Goal: Transaction & Acquisition: Download file/media

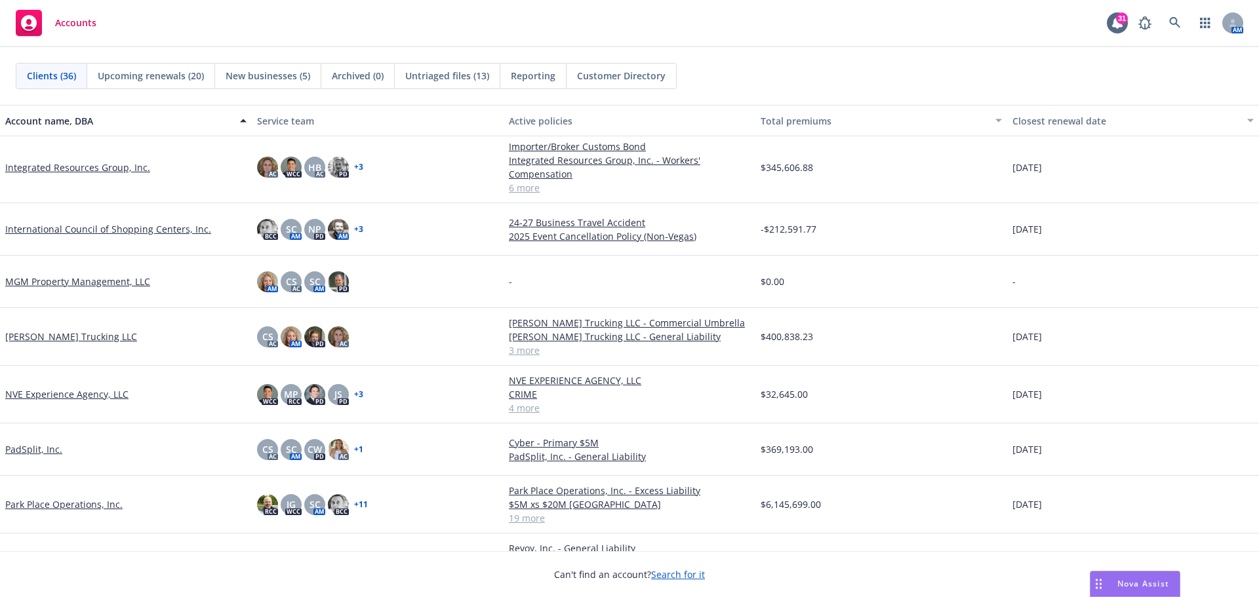
scroll to position [950, 0]
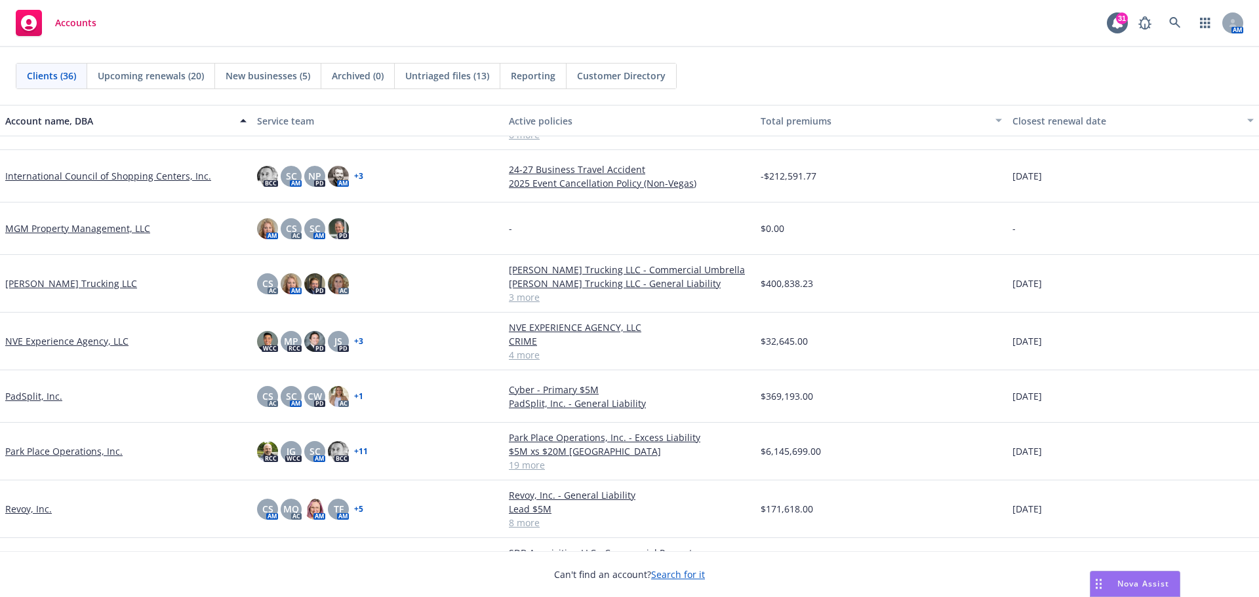
click at [68, 453] on link "Park Place Operations, Inc." at bounding box center [63, 452] width 117 height 14
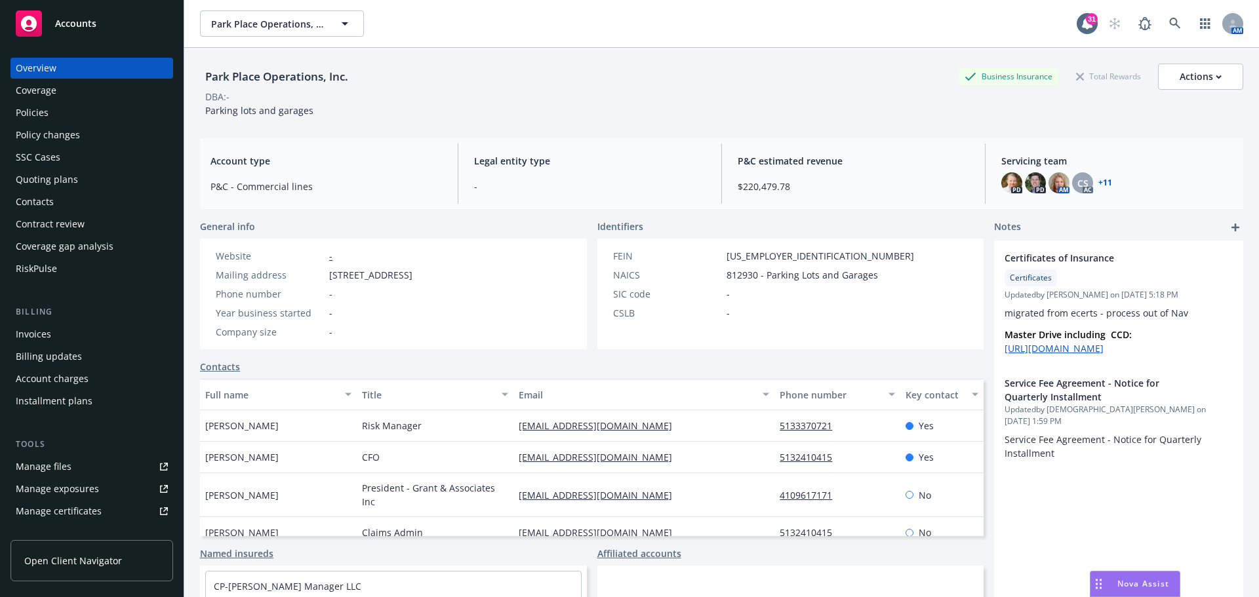
click at [61, 110] on div "Policies" at bounding box center [92, 112] width 152 height 21
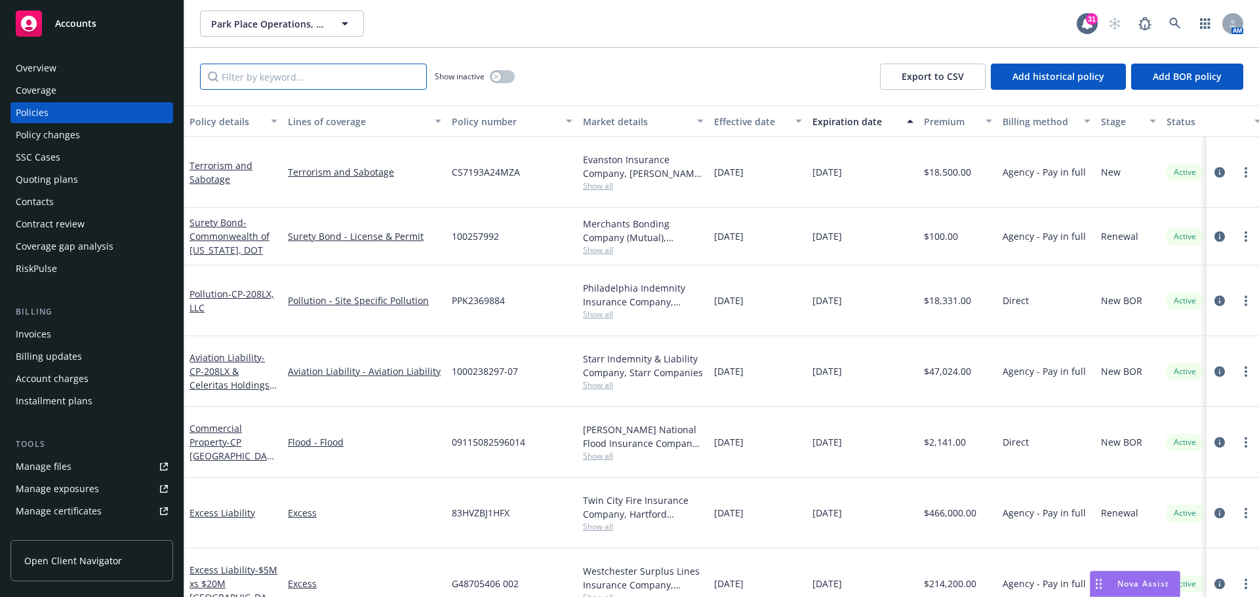
click at [286, 83] on input "Filter by keyword..." at bounding box center [313, 77] width 227 height 26
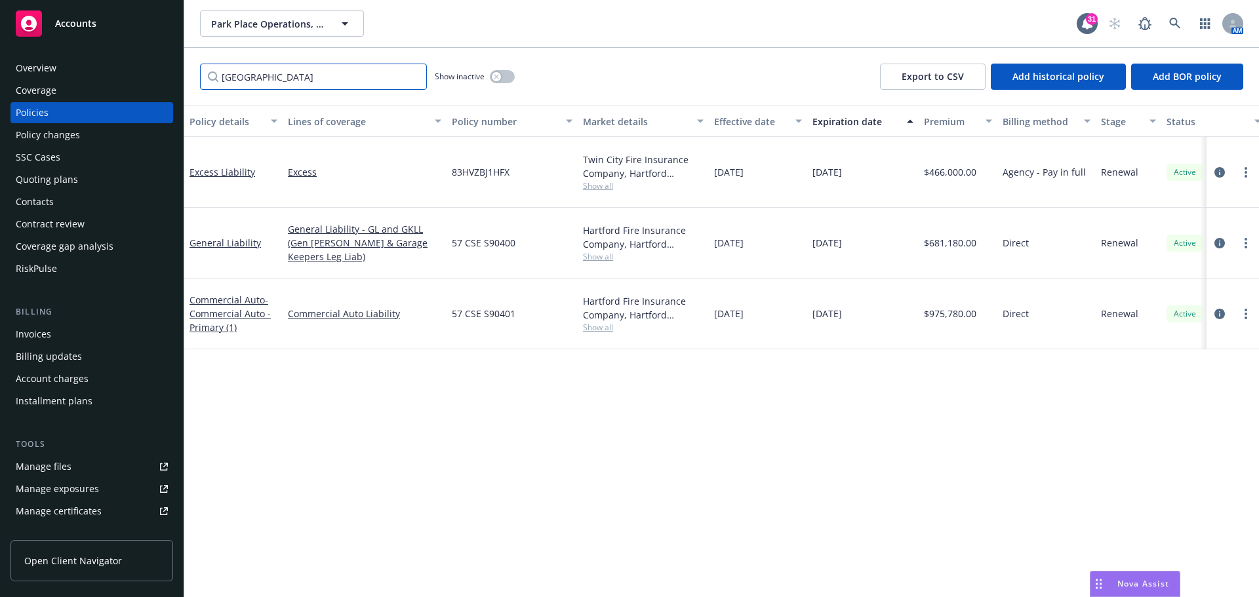
type input "Hartford"
click at [48, 466] on div "Manage files" at bounding box center [44, 466] width 56 height 21
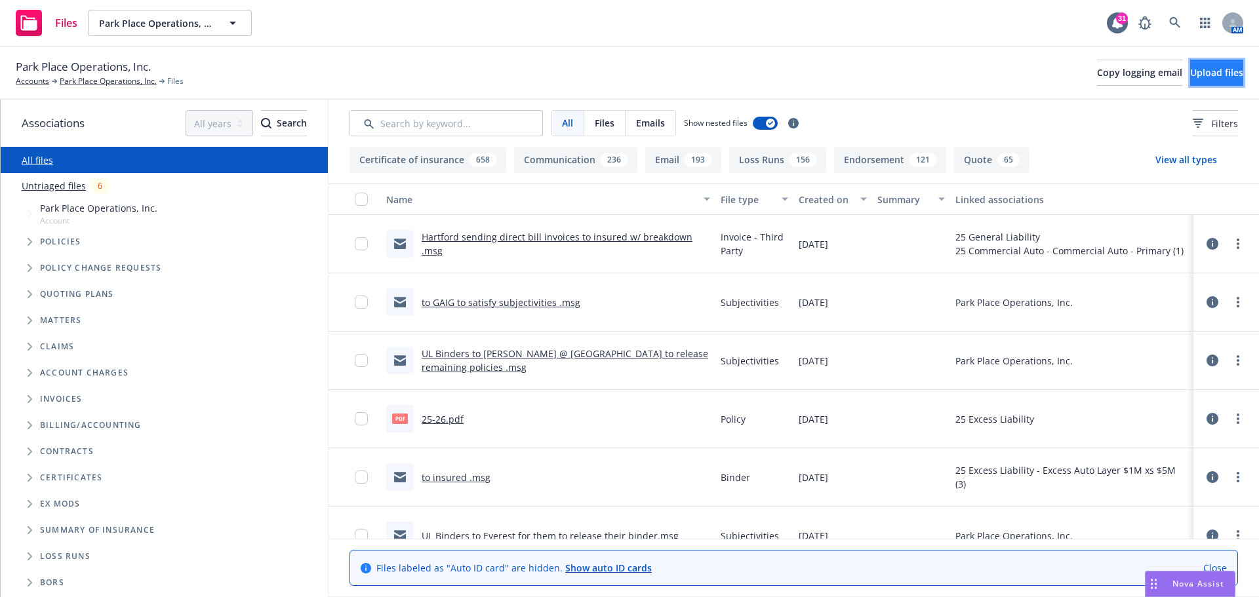
click at [1195, 75] on span "Upload files" at bounding box center [1216, 72] width 53 height 12
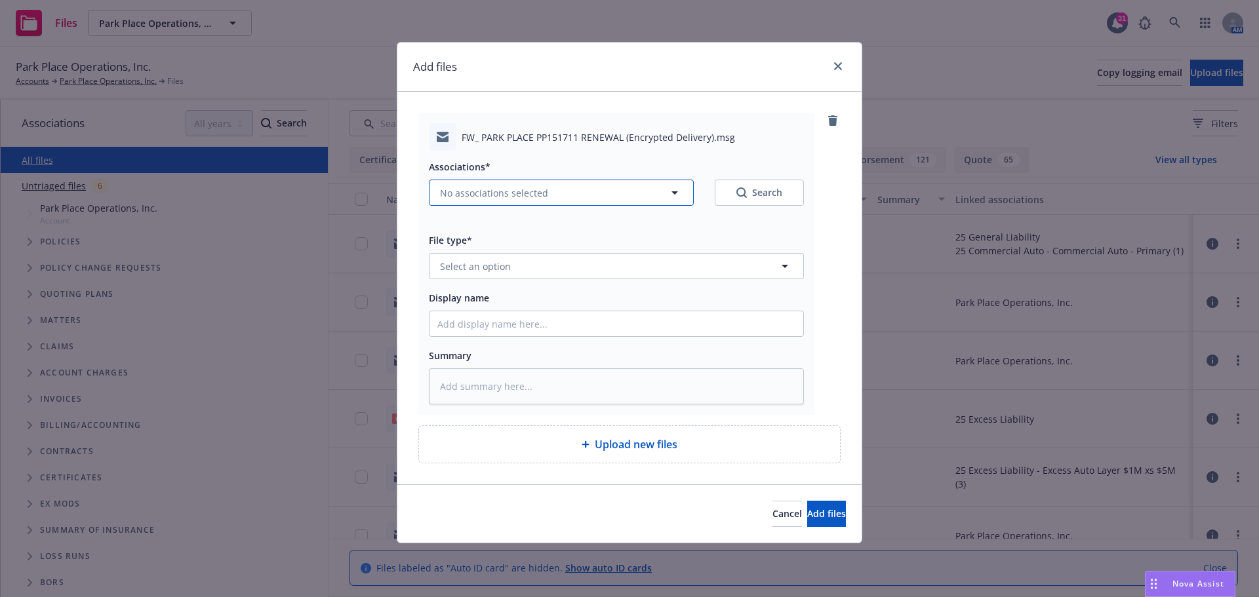
click at [676, 192] on icon "button" at bounding box center [675, 193] width 16 height 16
type textarea "x"
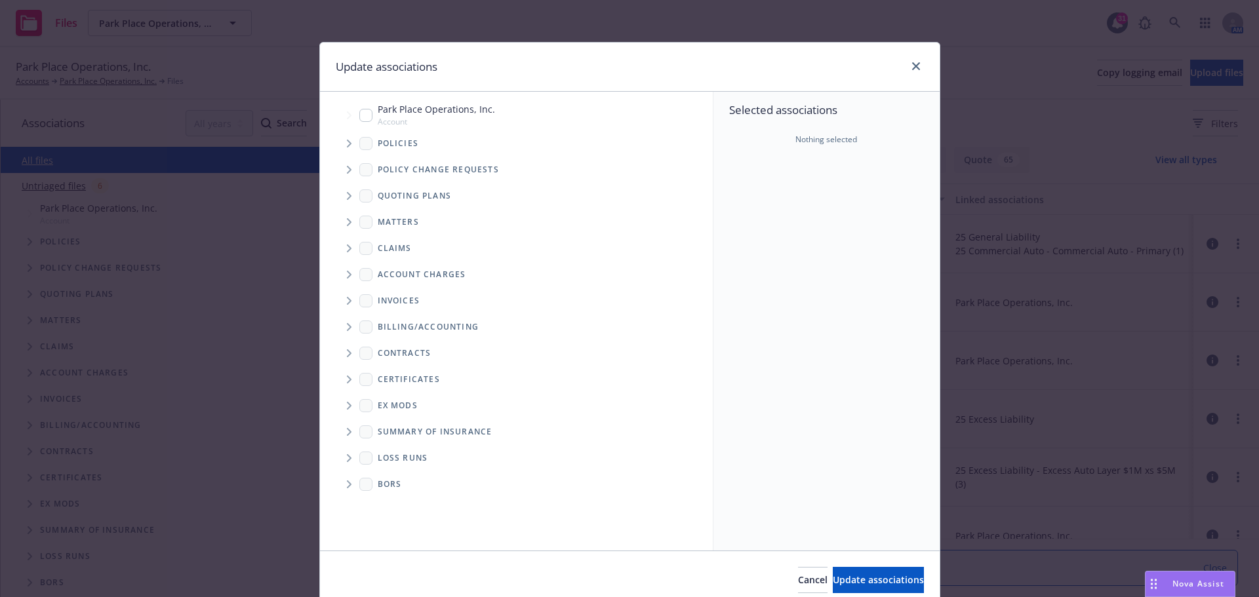
click at [348, 146] on span "Tree Example" at bounding box center [348, 143] width 21 height 21
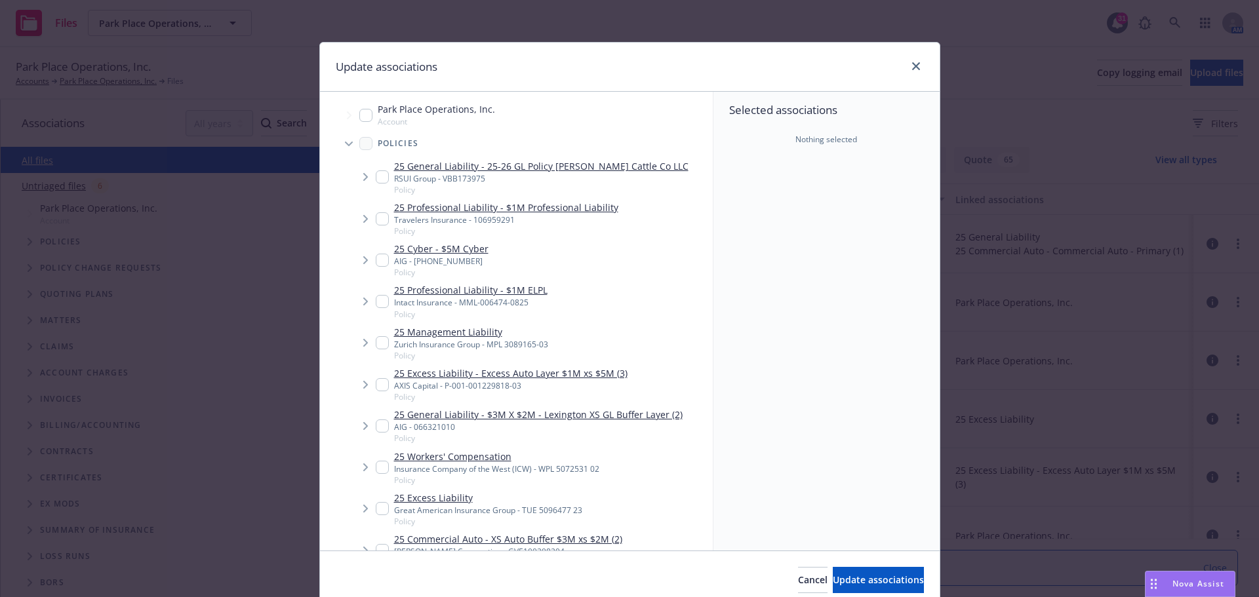
click at [376, 424] on input "Tree Example" at bounding box center [382, 426] width 13 height 13
checkbox input "true"
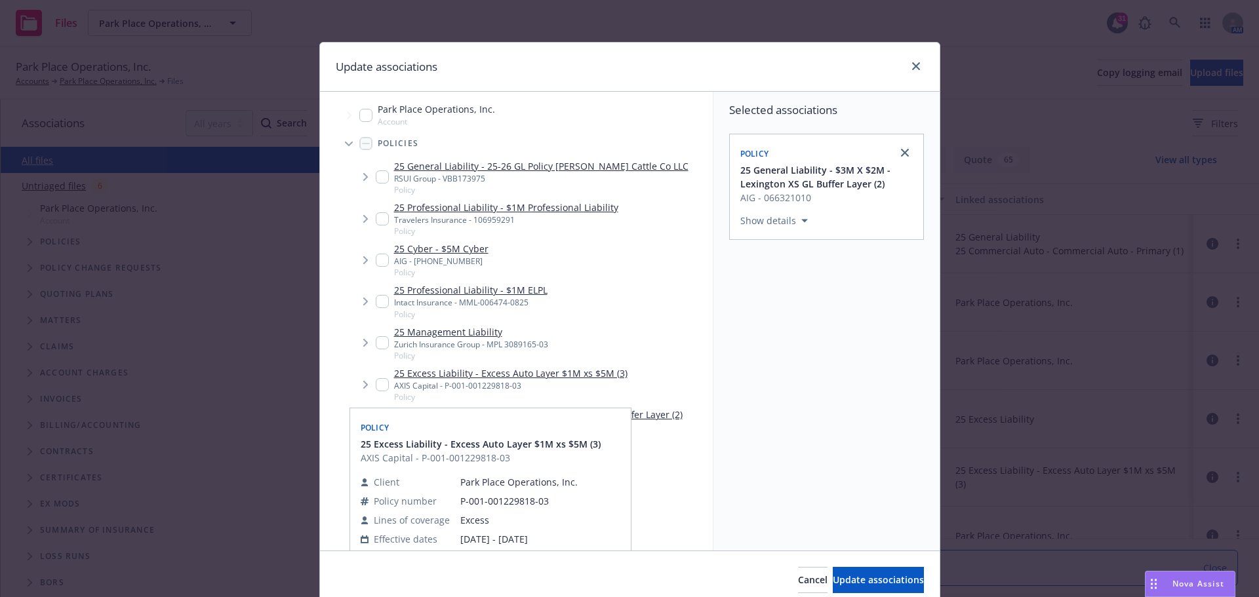
click at [376, 381] on input "Tree Example" at bounding box center [382, 384] width 13 height 13
checkbox input "true"
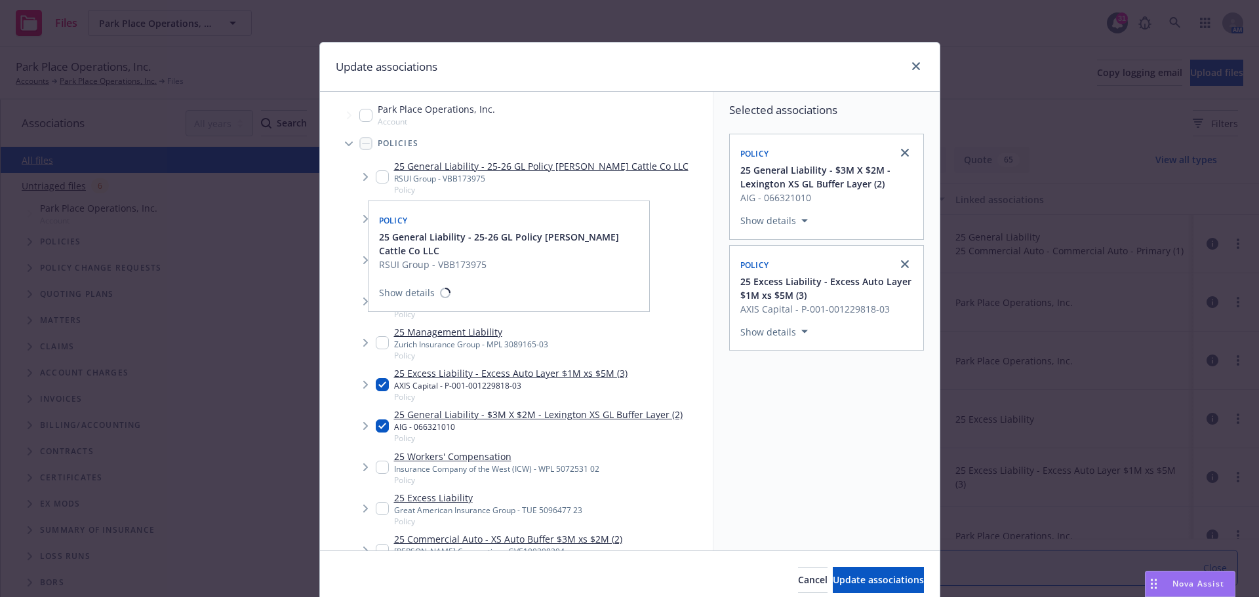
click at [376, 173] on input "Tree Example" at bounding box center [382, 177] width 13 height 13
checkbox input "true"
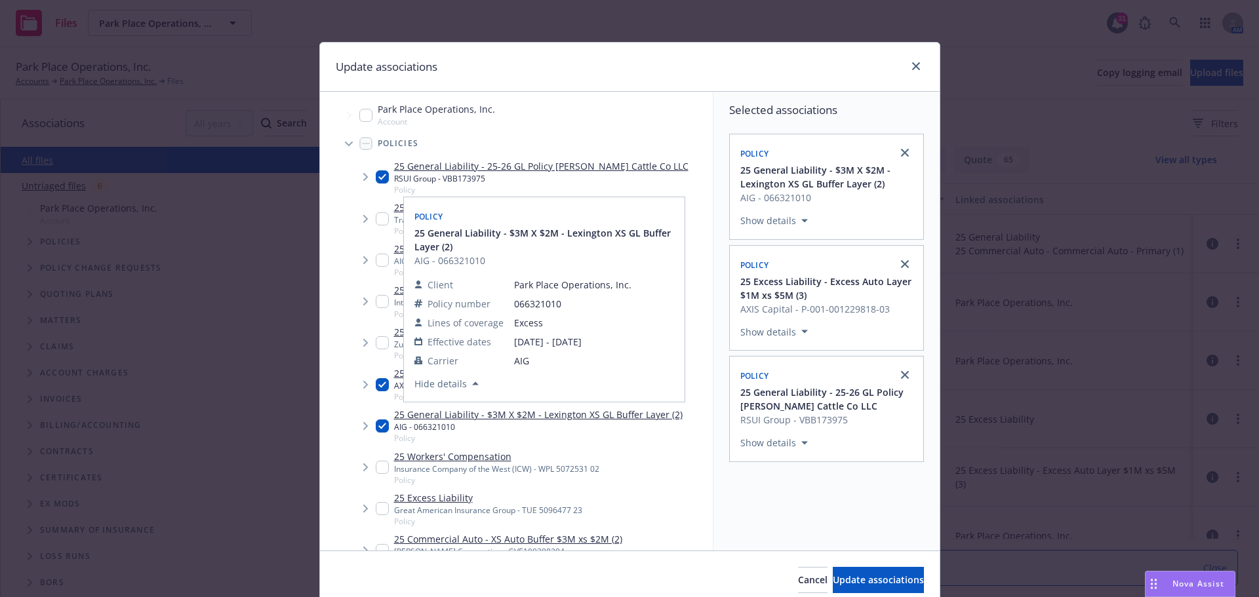
click at [378, 426] on input "Tree Example" at bounding box center [382, 426] width 13 height 13
checkbox input "false"
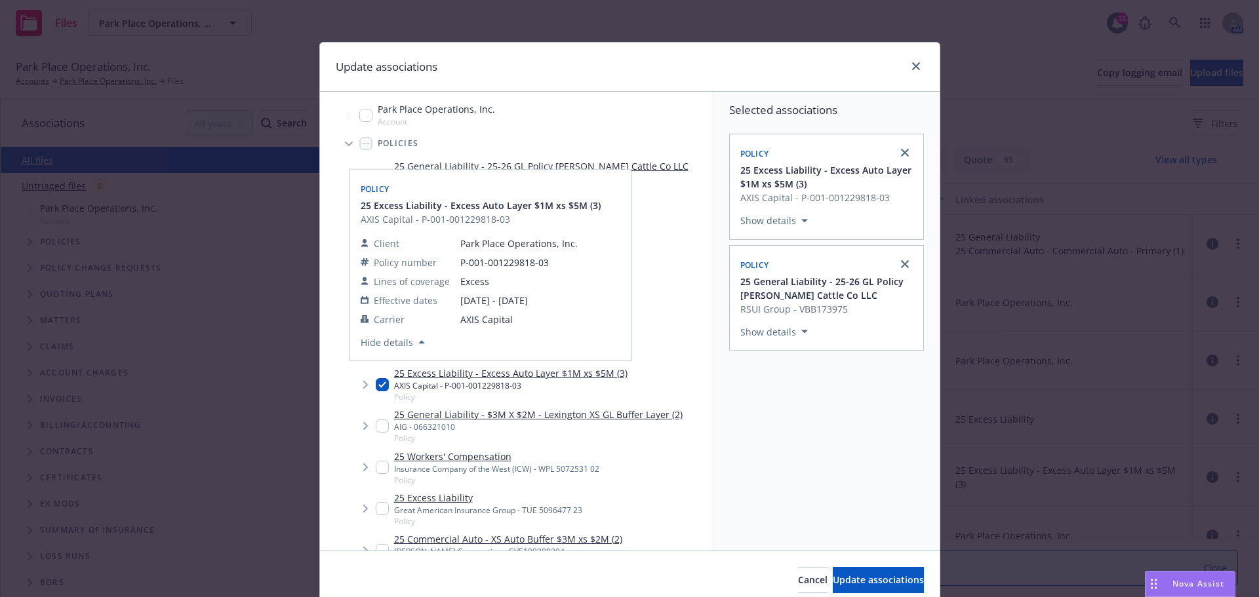
click at [376, 386] on input "Tree Example" at bounding box center [382, 384] width 13 height 13
checkbox input "false"
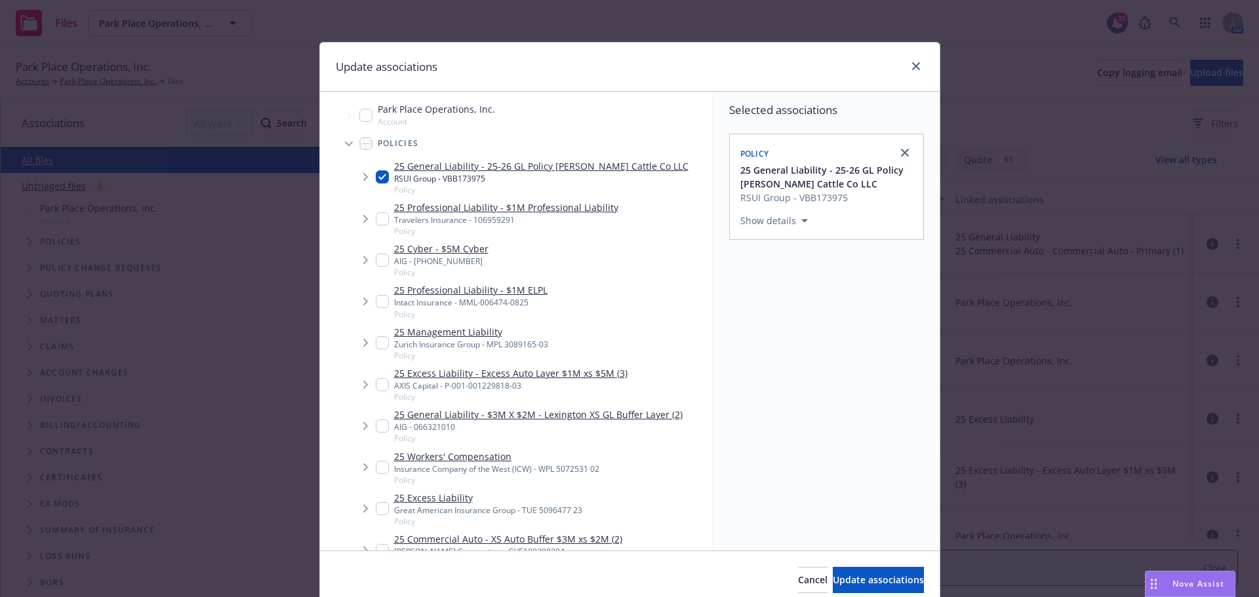
scroll to position [34, 0]
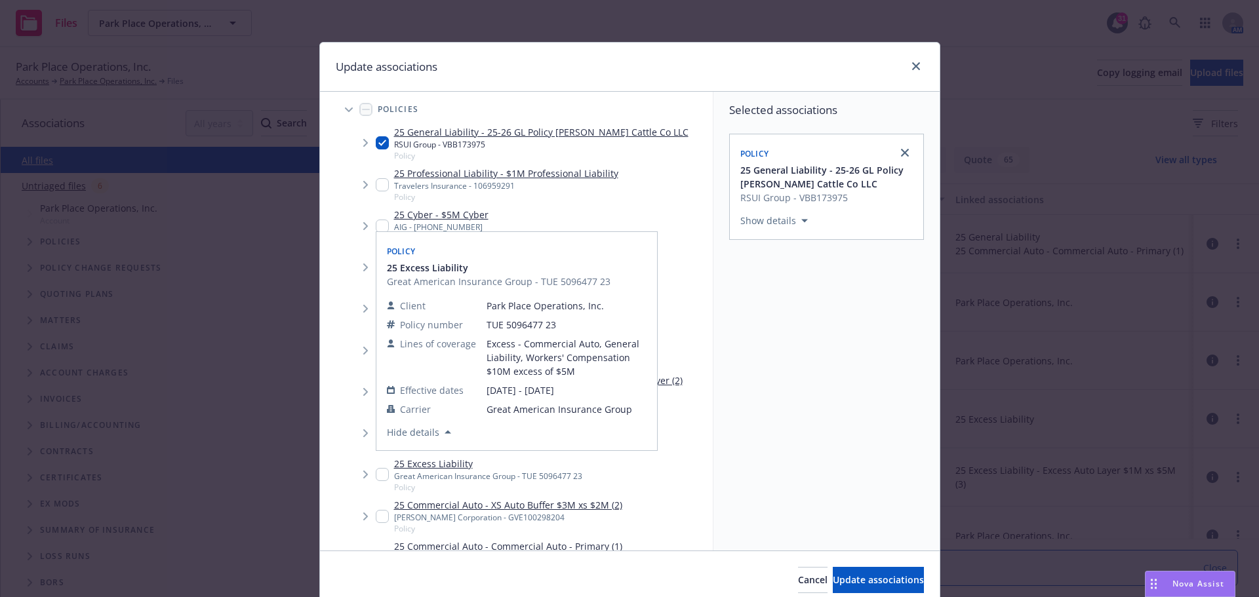
click at [382, 474] on input "Tree Example" at bounding box center [382, 474] width 13 height 13
checkbox input "true"
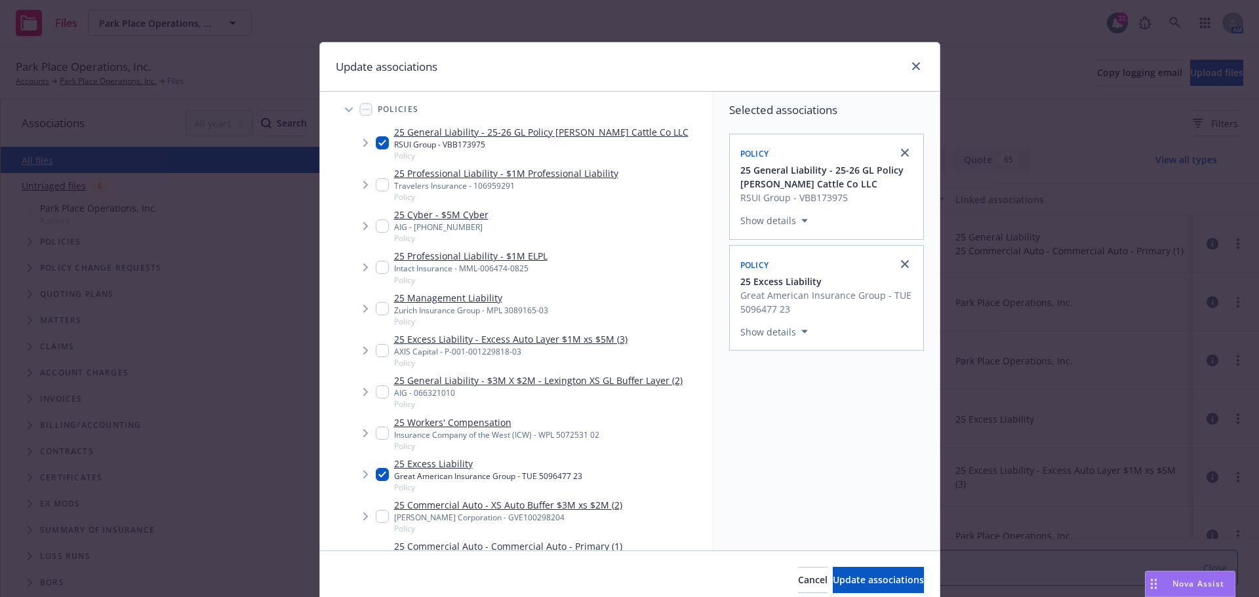
click at [376, 517] on input "Tree Example" at bounding box center [382, 516] width 13 height 13
checkbox input "true"
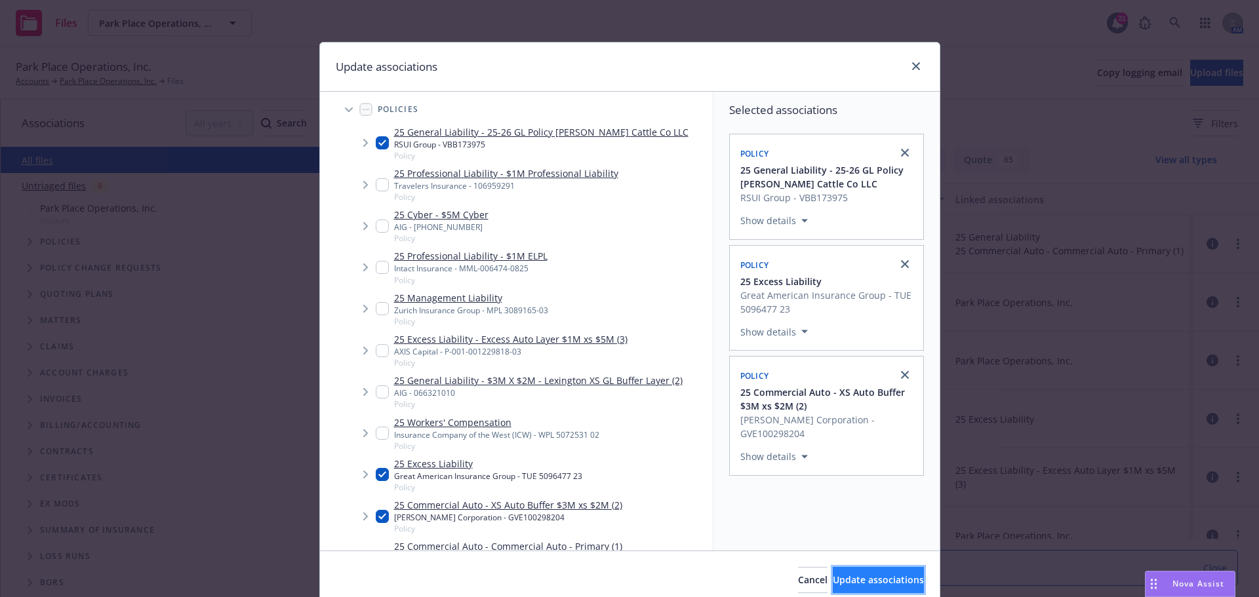
click at [836, 585] on span "Update associations" at bounding box center [878, 580] width 91 height 12
type textarea "x"
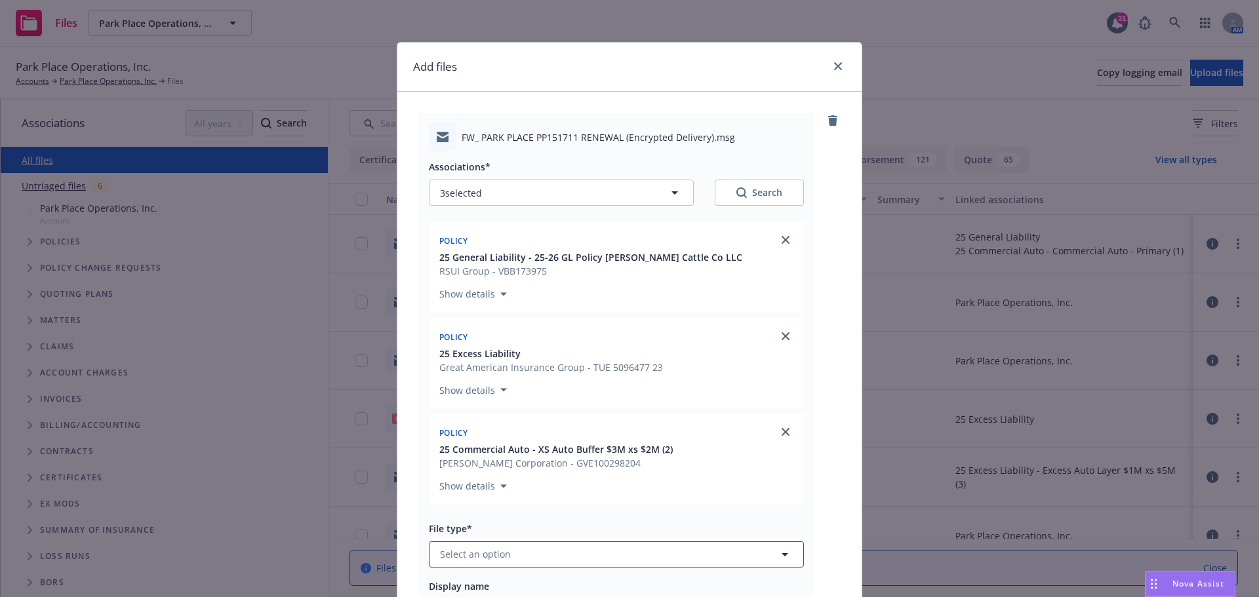
click at [780, 553] on icon "button" at bounding box center [785, 555] width 16 height 16
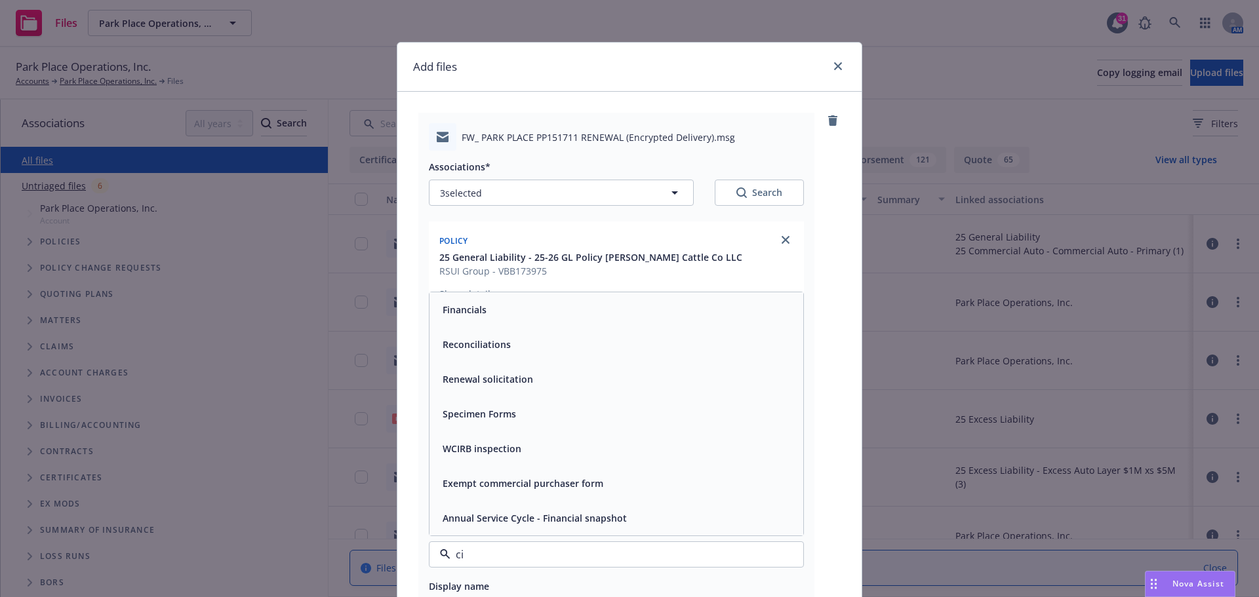
type input "cin"
type textarea "x"
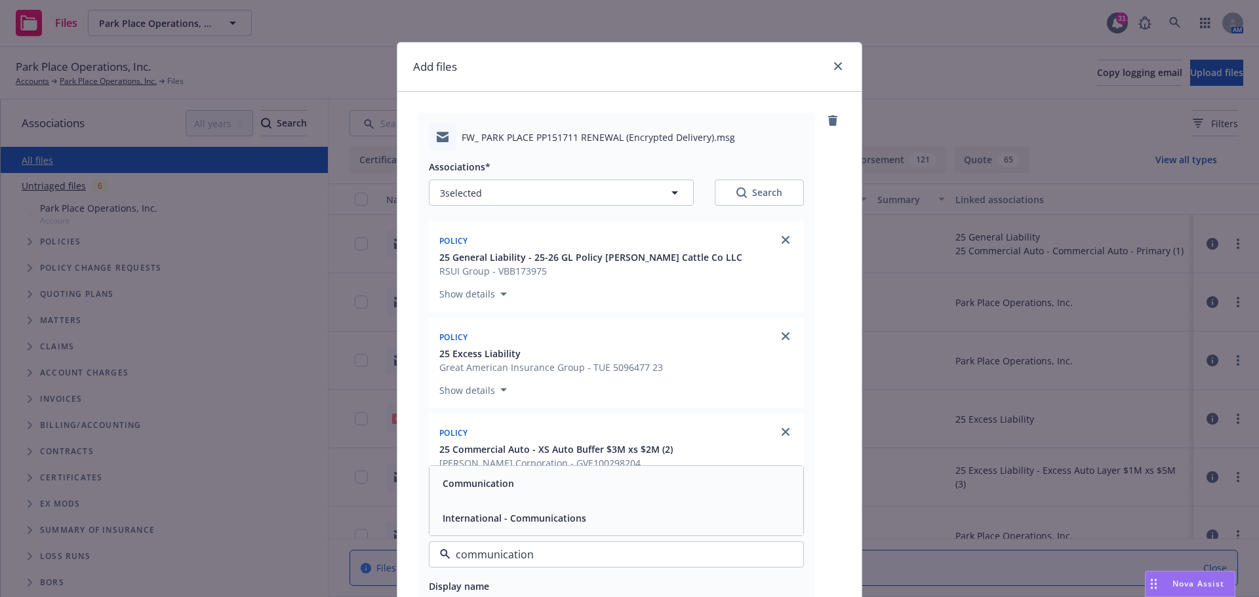
type input "communication"
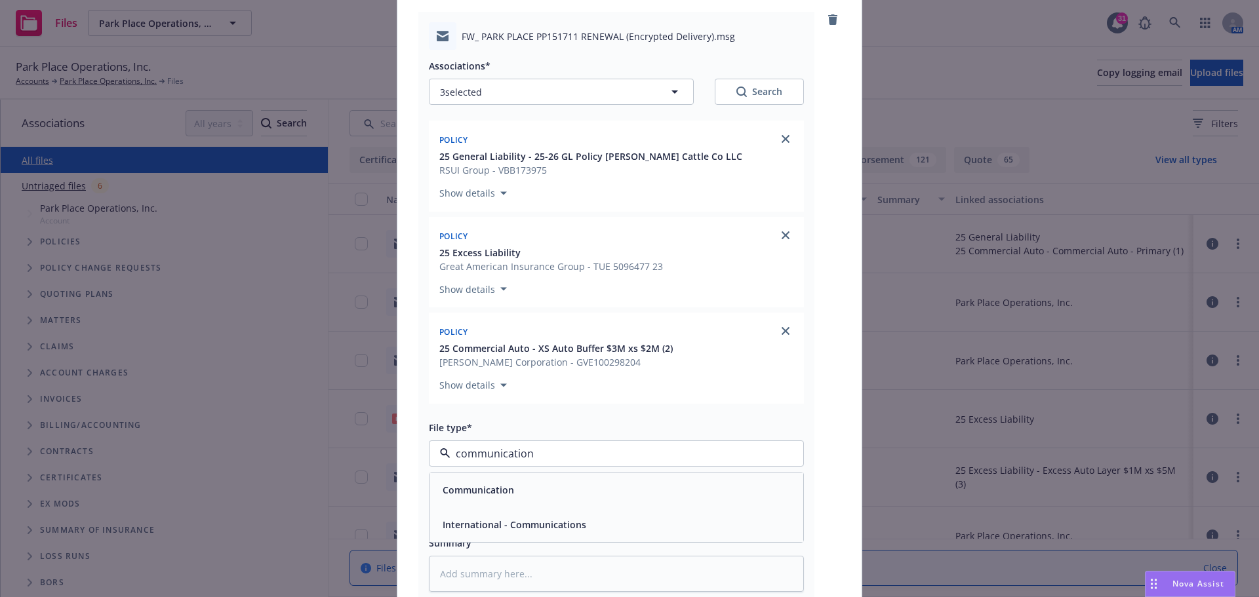
scroll to position [119, 0]
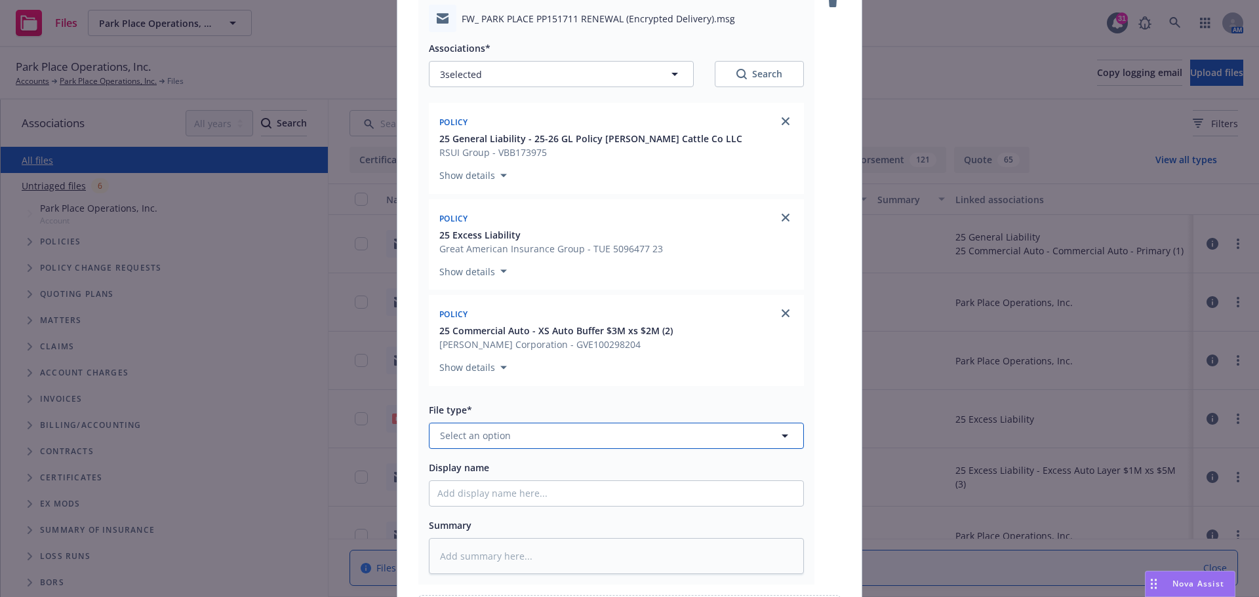
click at [482, 445] on button "Select an option" at bounding box center [616, 436] width 375 height 26
type input "comm"
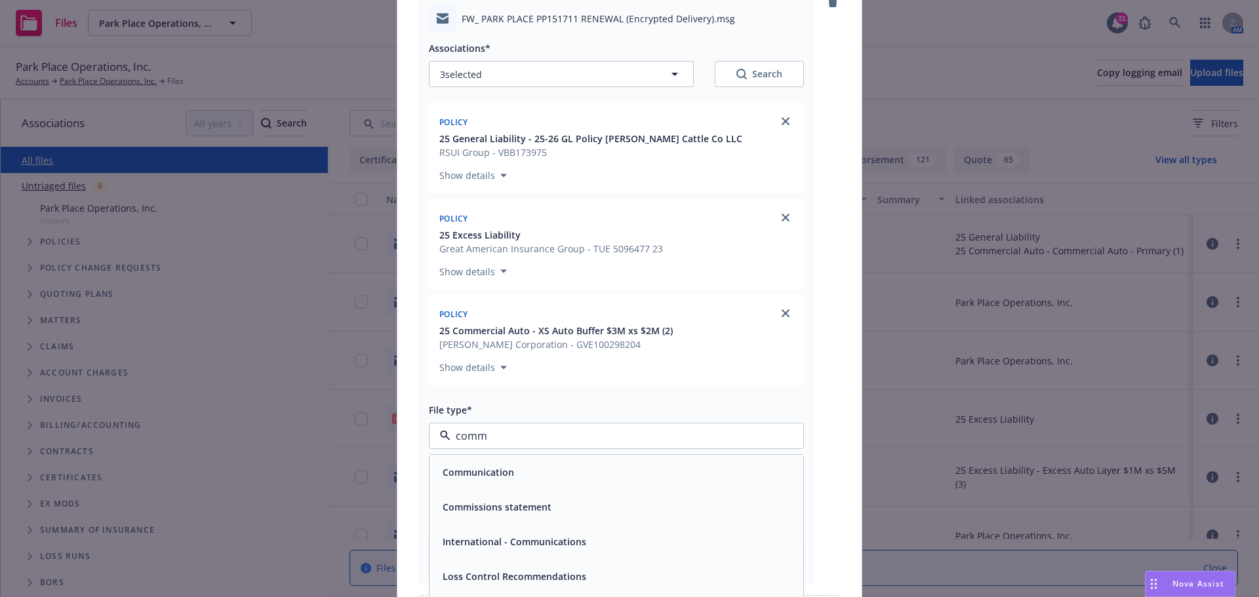
click at [479, 468] on span "Communication" at bounding box center [478, 473] width 71 height 14
click at [464, 497] on input "Display name" at bounding box center [617, 493] width 374 height 25
type textarea "x"
type input "2"
type textarea "x"
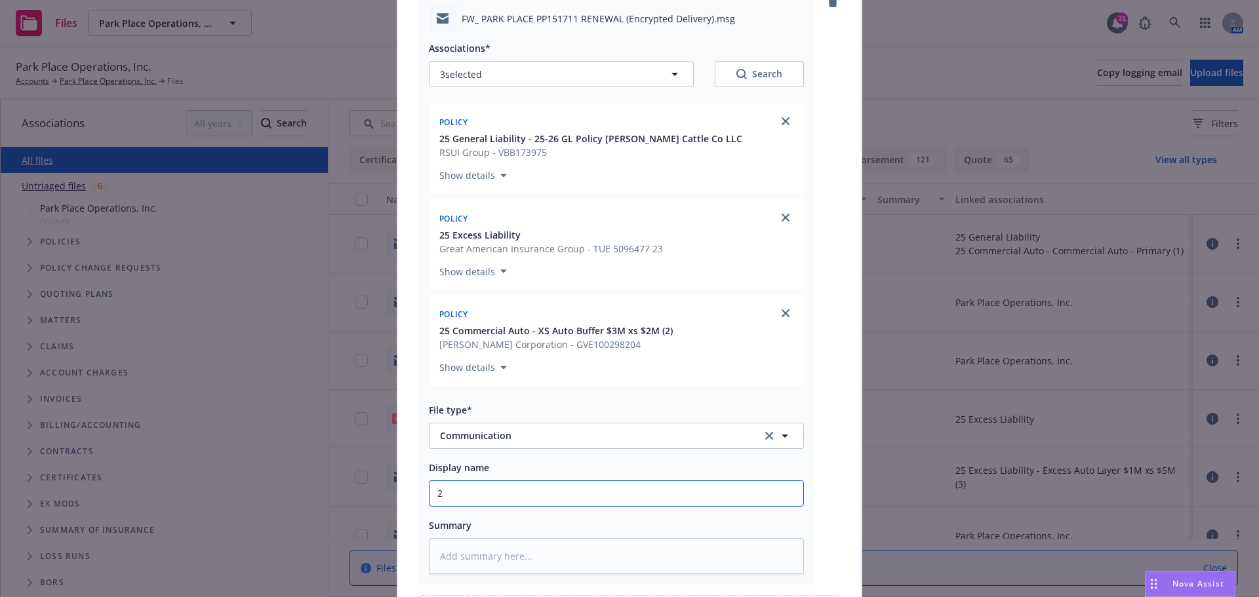
type input "20"
type textarea "x"
type input "202"
type textarea "x"
type input "2025"
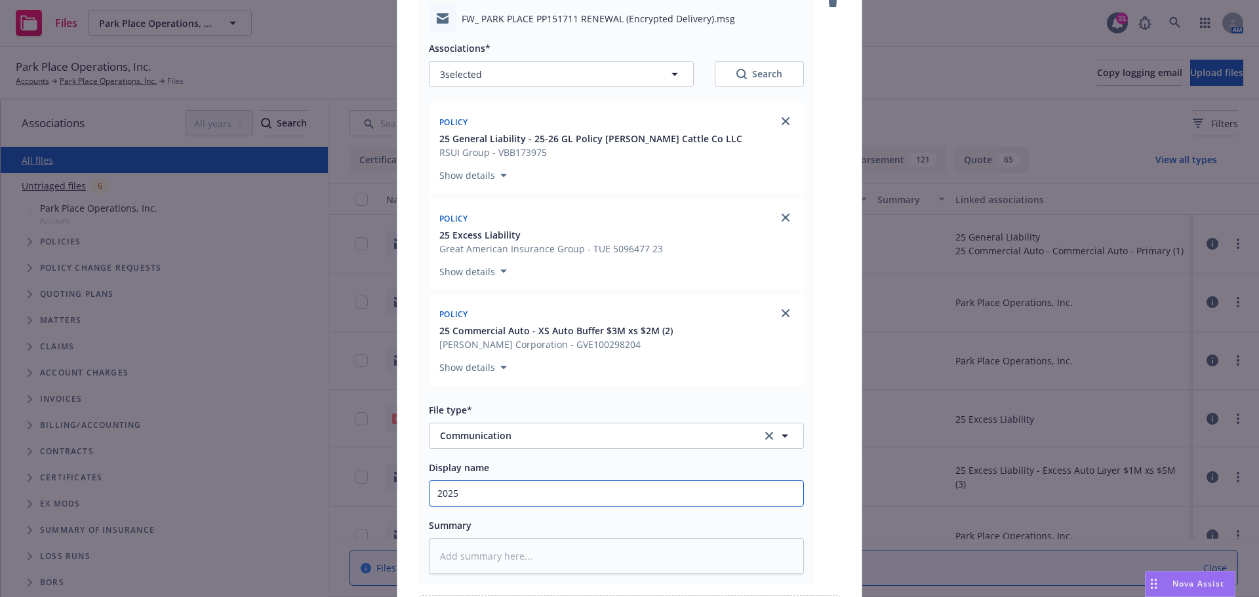
type textarea "x"
type input "2025"
type textarea "x"
type input "2025 H"
type textarea "x"
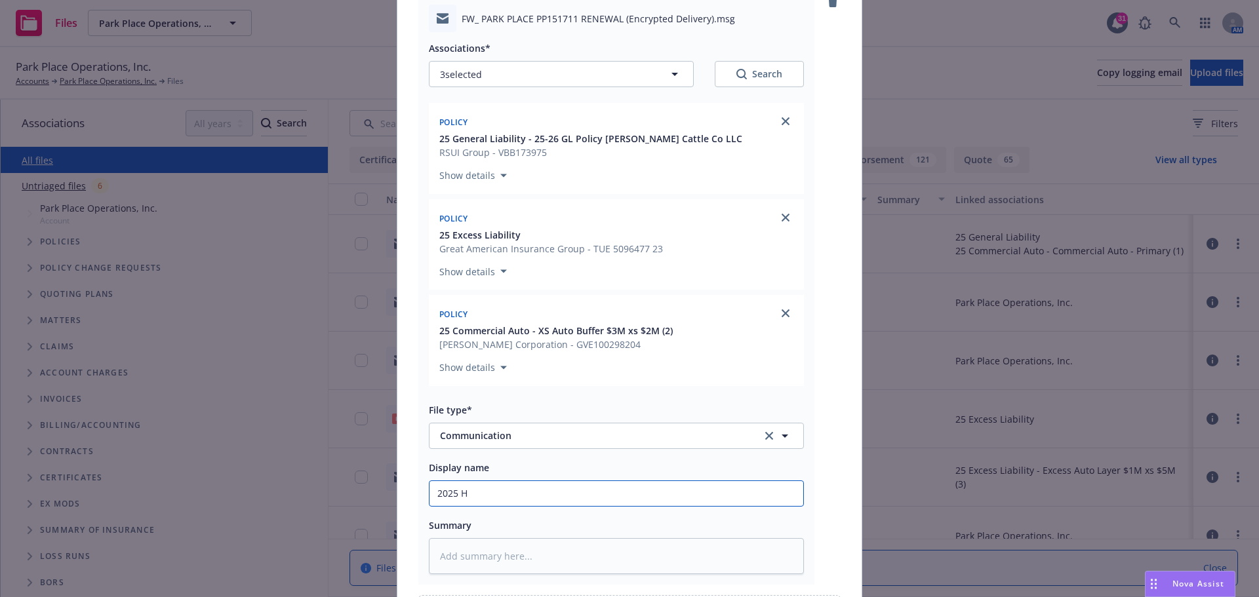
type input "2025 Ha"
type textarea "x"
type input "2025 Har"
type textarea "x"
type input "2025 [PERSON_NAME]"
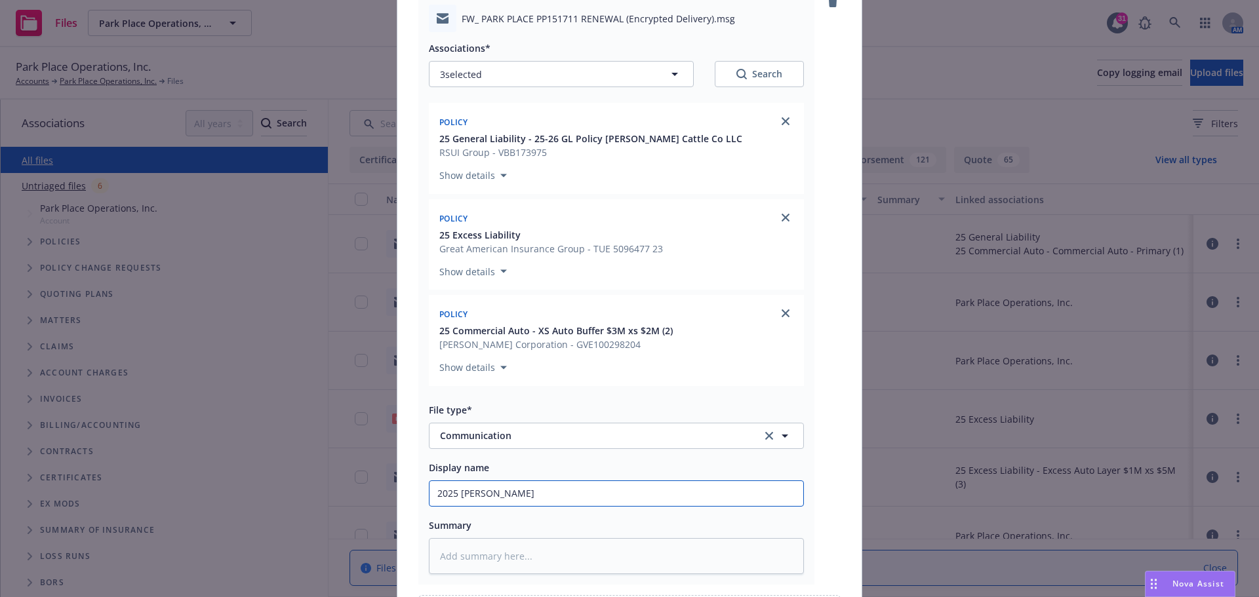
type textarea "x"
type input "2025 Hartf"
type textarea "x"
type input "2025 Hartfo"
type textarea "x"
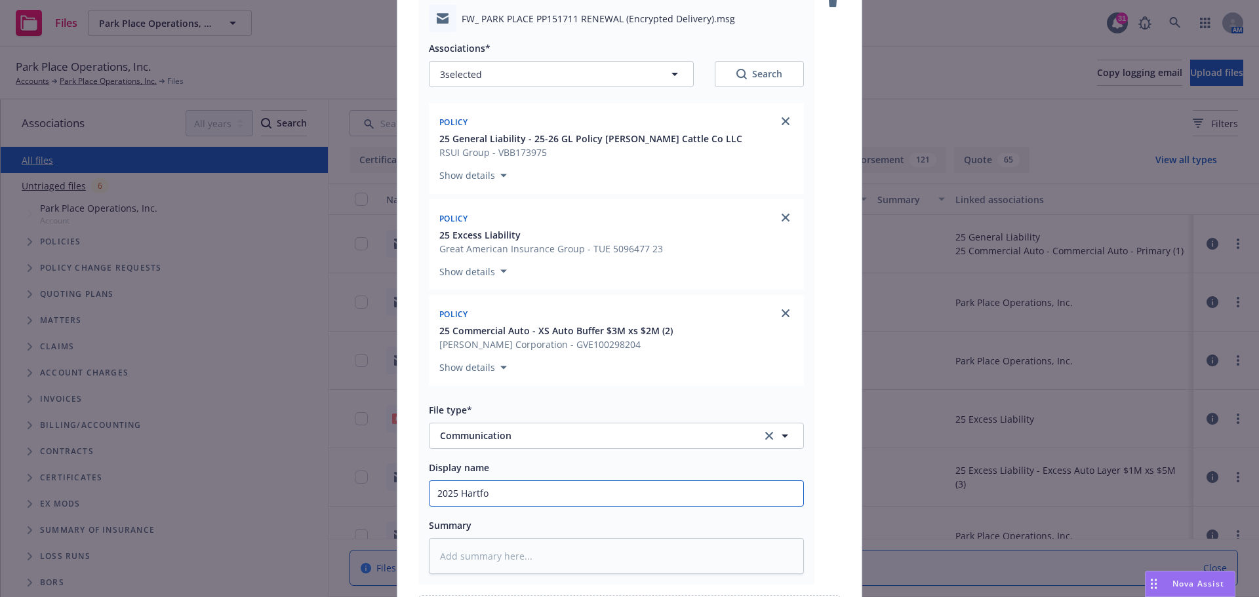
type input "2025 Hartfor"
type textarea "x"
type input "2025 [GEOGRAPHIC_DATA]"
type textarea "x"
type input "2025 [GEOGRAPHIC_DATA]"
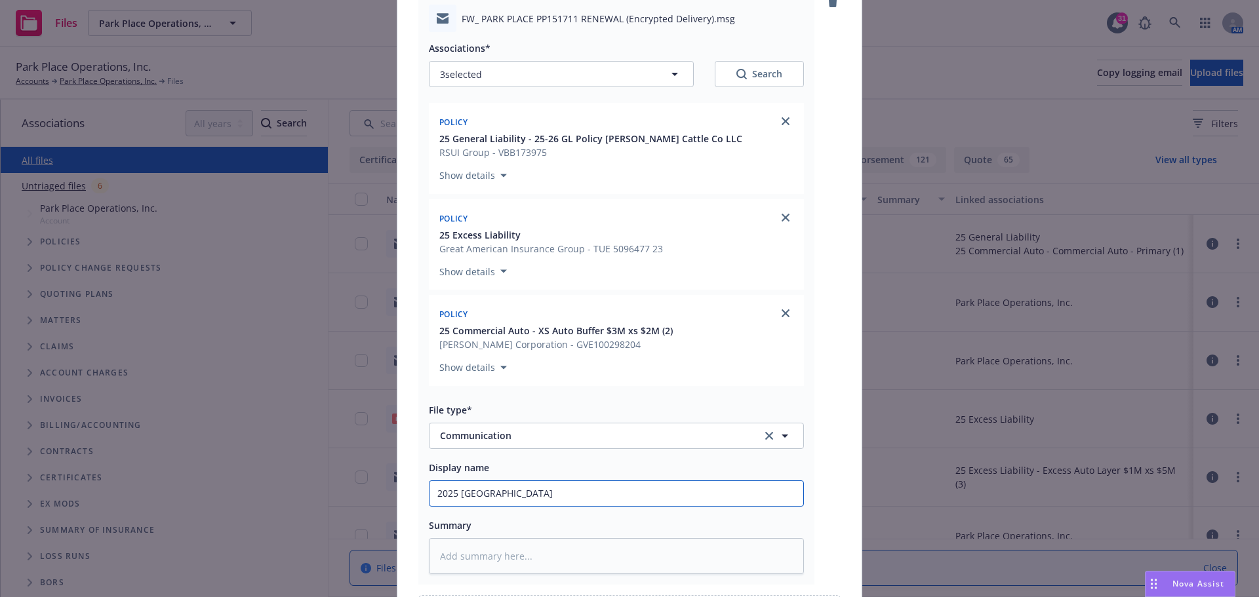
type textarea "x"
type input "2025 Hartford P"
type textarea "x"
type input "2025 [GEOGRAPHIC_DATA]"
type textarea "x"
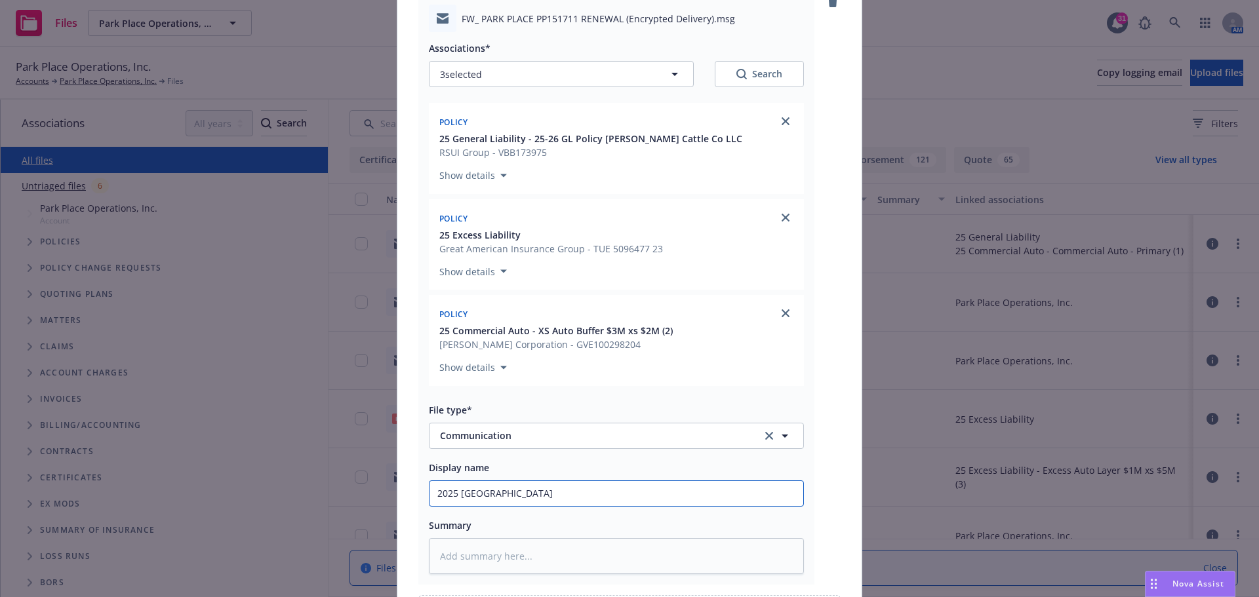
type input "2025 [GEOGRAPHIC_DATA] Pay"
type textarea "x"
type input "2025 Hartford Pay,"
type textarea "x"
type input "2025 [GEOGRAPHIC_DATA] Pay"
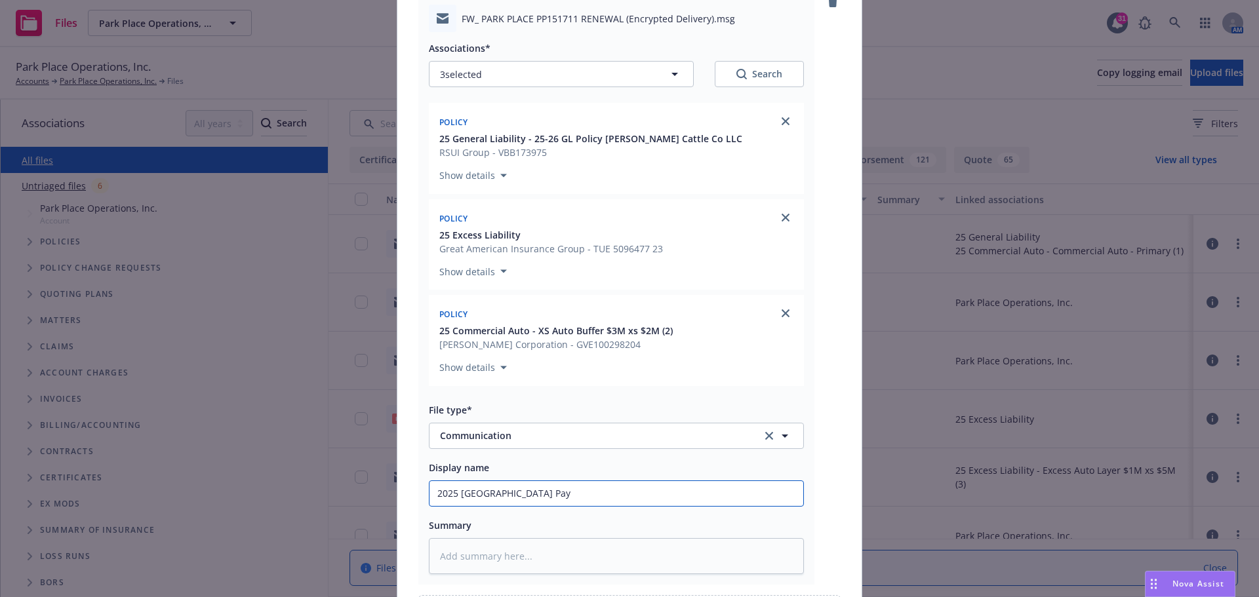
type textarea "x"
type input "2025 [GEOGRAPHIC_DATA]"
type textarea "x"
type input "2025 Hartford P"
type textarea "x"
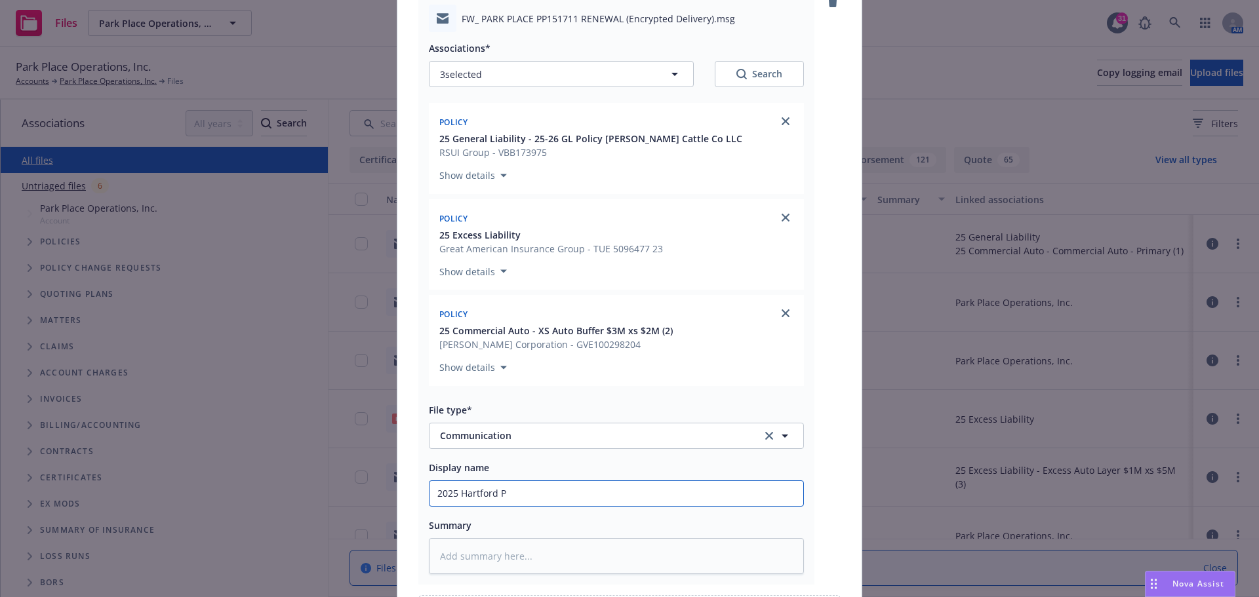
type input "2025 [GEOGRAPHIC_DATA]"
type textarea "x"
type input "2025 [GEOGRAPHIC_DATA] I"
type textarea "x"
type input "2025 [GEOGRAPHIC_DATA] In"
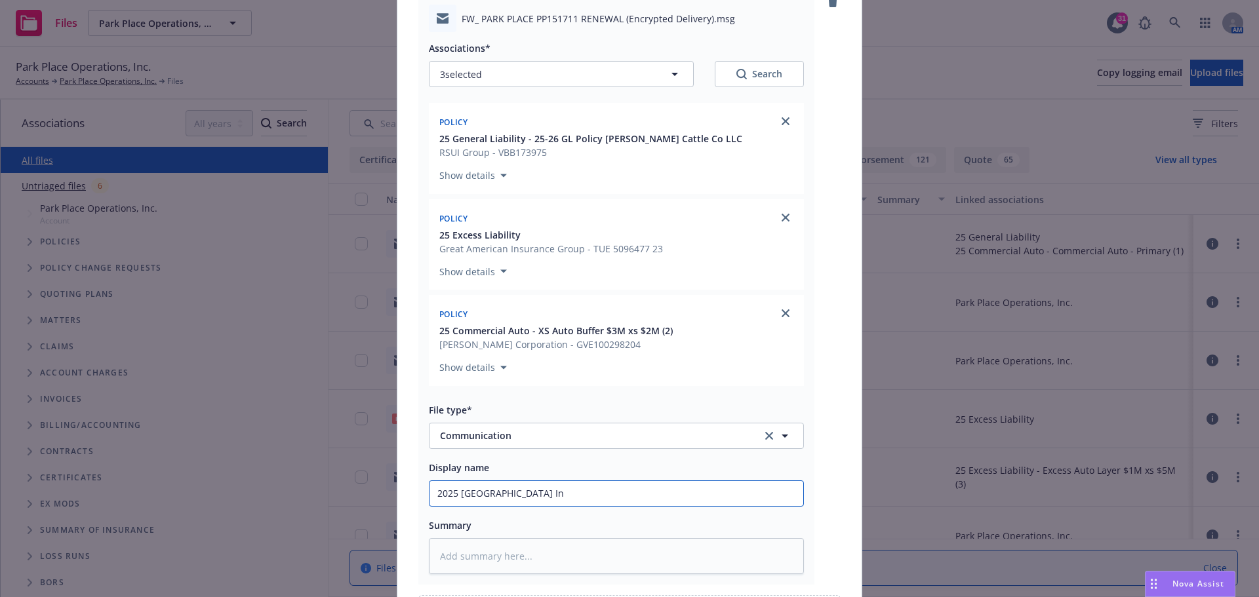
type textarea "x"
type input "2025 [GEOGRAPHIC_DATA] Ins"
type textarea "x"
type input "2025 Hartford Inst"
type textarea "x"
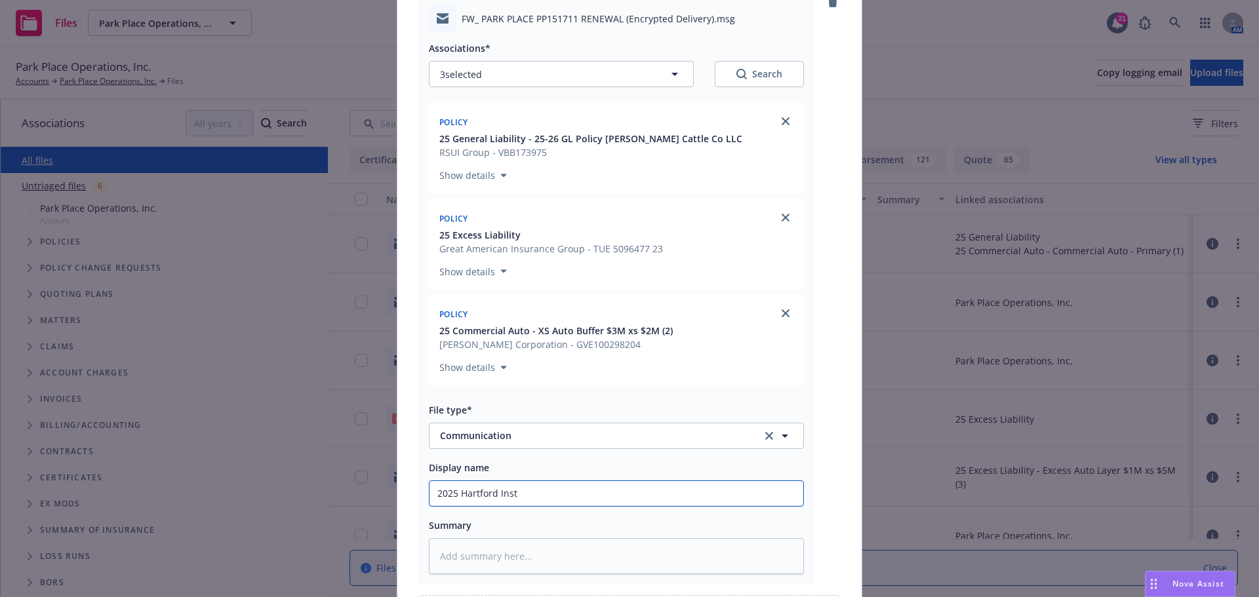
type input "2025 Hartford Insta"
type textarea "x"
type input "2025 Hartford Instal"
type textarea "x"
type input "2025 Hartford Install"
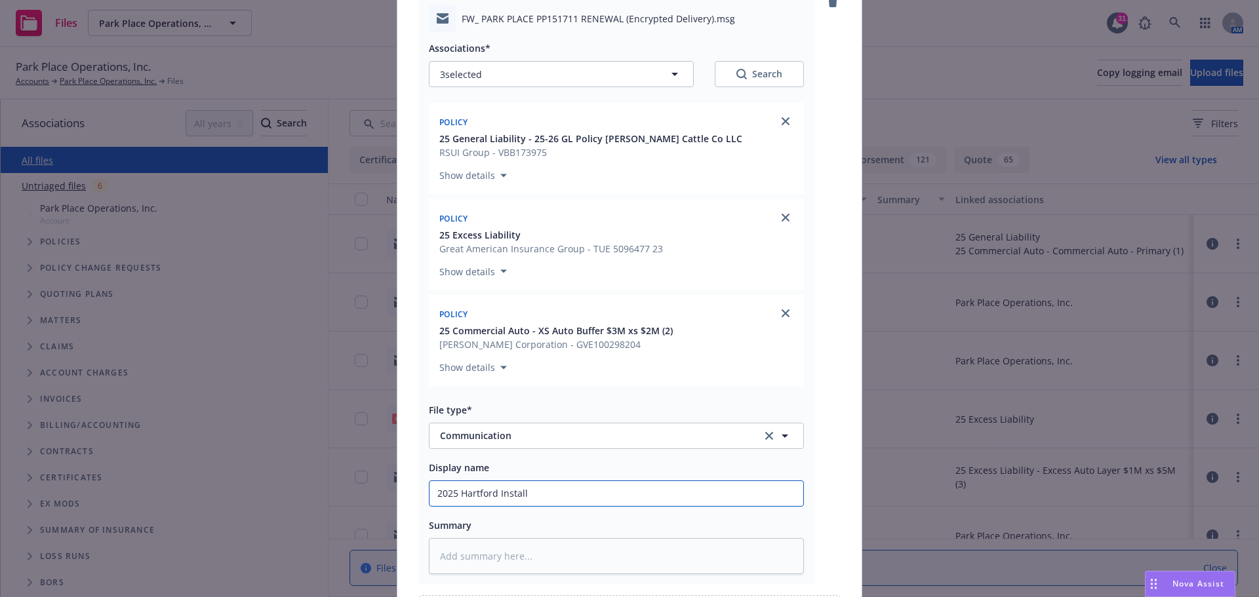
type textarea "x"
type input "2025 Hartford Installm"
type textarea "x"
type input "2025 Hartford Installme"
type textarea "x"
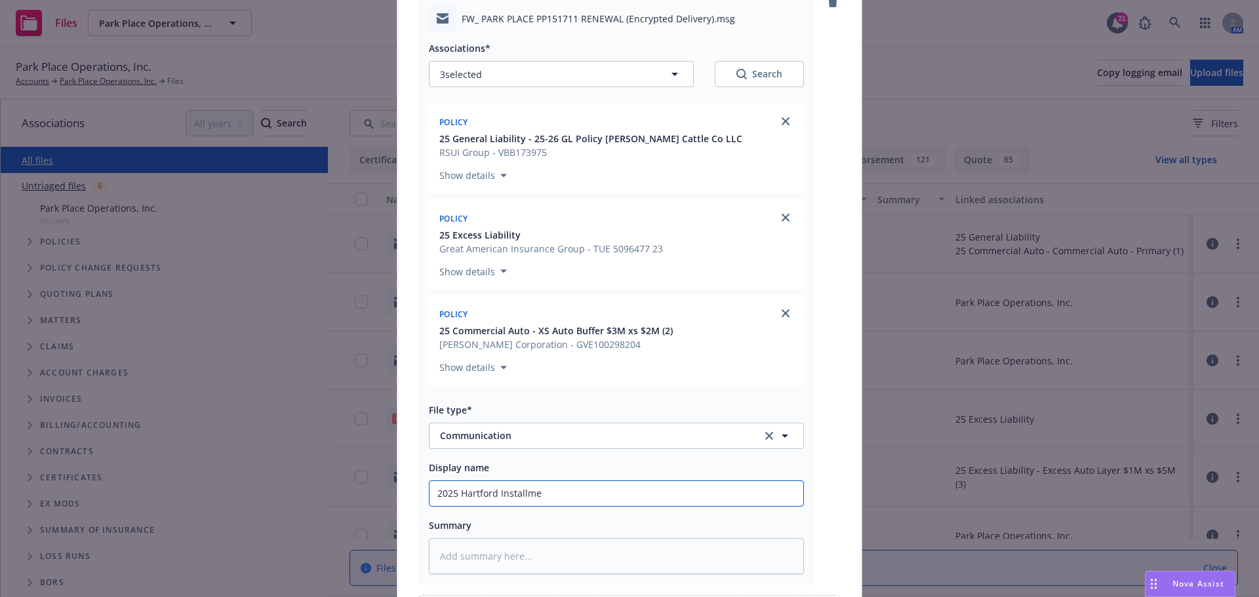
type input "2025 Hartford Installmen"
type textarea "x"
type input "2025 Hartford Installment"
type textarea "x"
type input "2025 Hartford Installment"
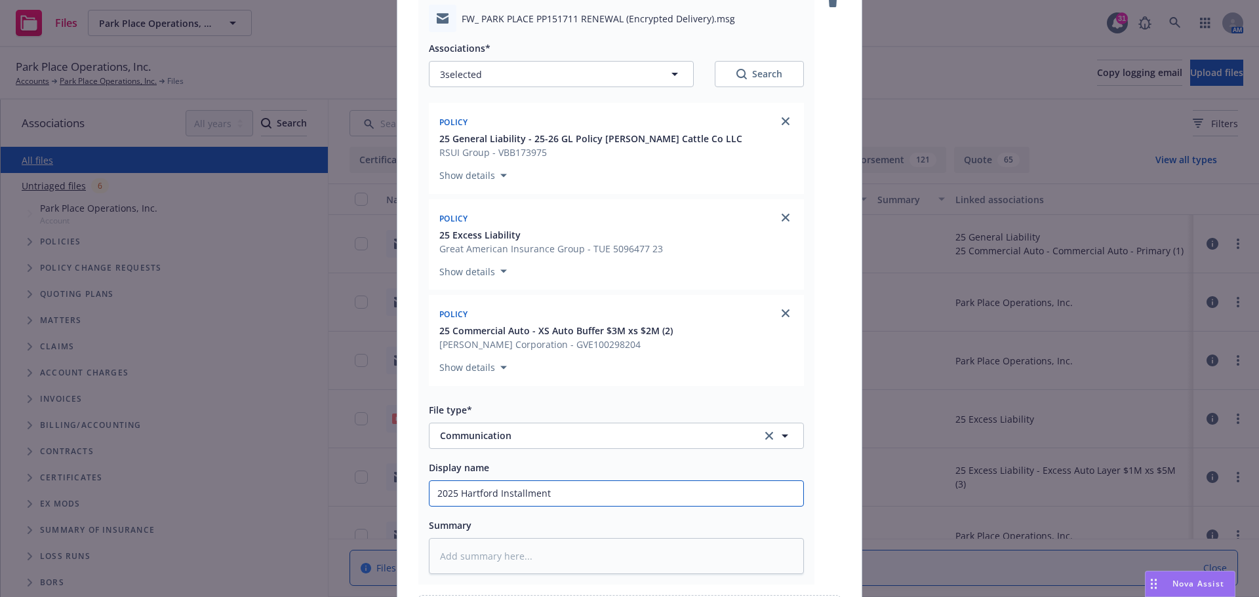
type textarea "x"
type input "2025 Hartford Installment P"
type textarea "x"
type input "2025 Hartford Installment Pl"
type textarea "x"
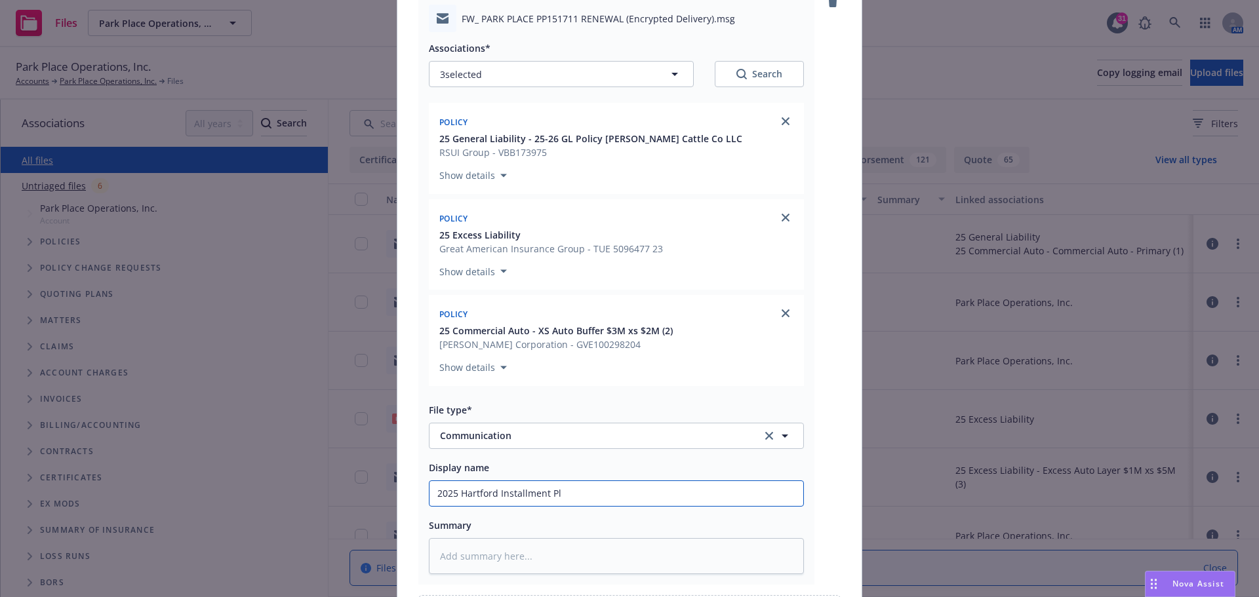
type input "2025 Hartford Installment Pla"
type textarea "x"
drag, startPoint x: 433, startPoint y: 494, endPoint x: 659, endPoint y: 499, distance: 226.3
click at [659, 499] on input "2025 Hartford Installment Plan" at bounding box center [617, 493] width 374 height 25
type input "2025 Hartford Installment Plan"
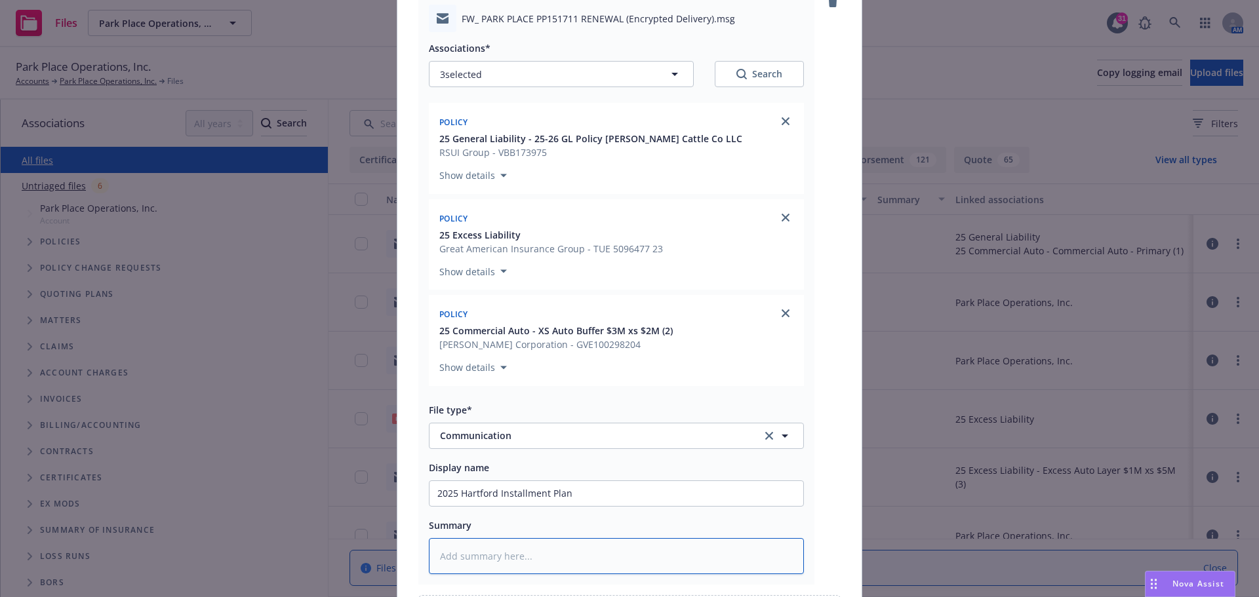
click at [453, 566] on textarea at bounding box center [616, 556] width 375 height 36
paste textarea "2025 Hartford Installment Plan"
type textarea "x"
type textarea "2025 Hartford Installment Plan"
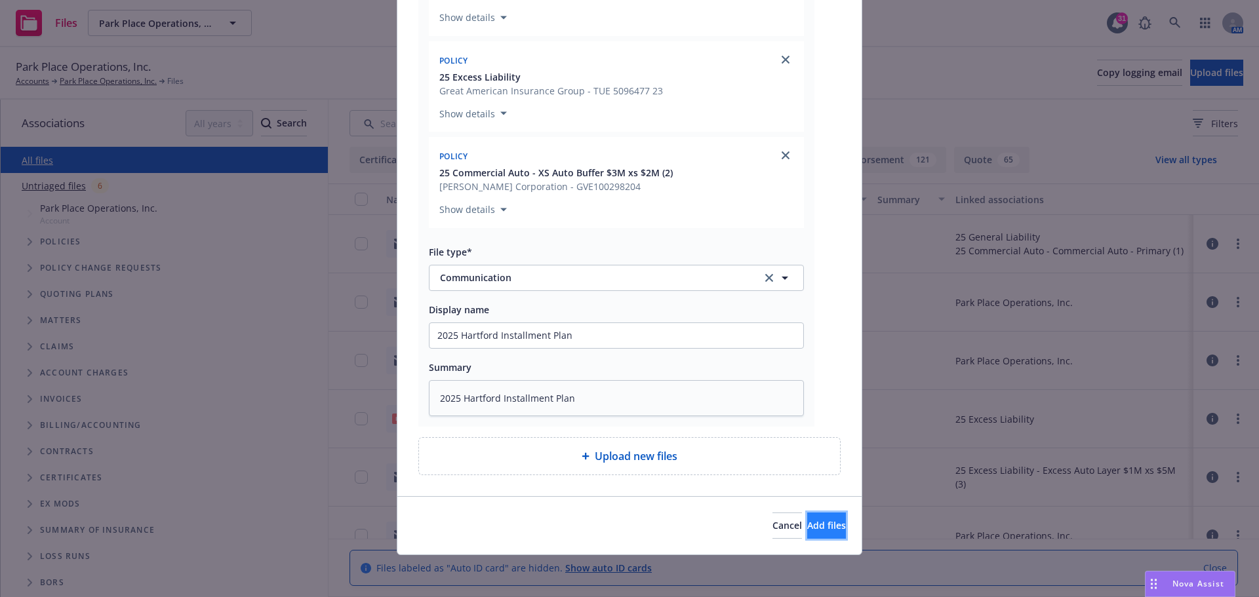
click at [814, 522] on span "Add files" at bounding box center [826, 525] width 39 height 12
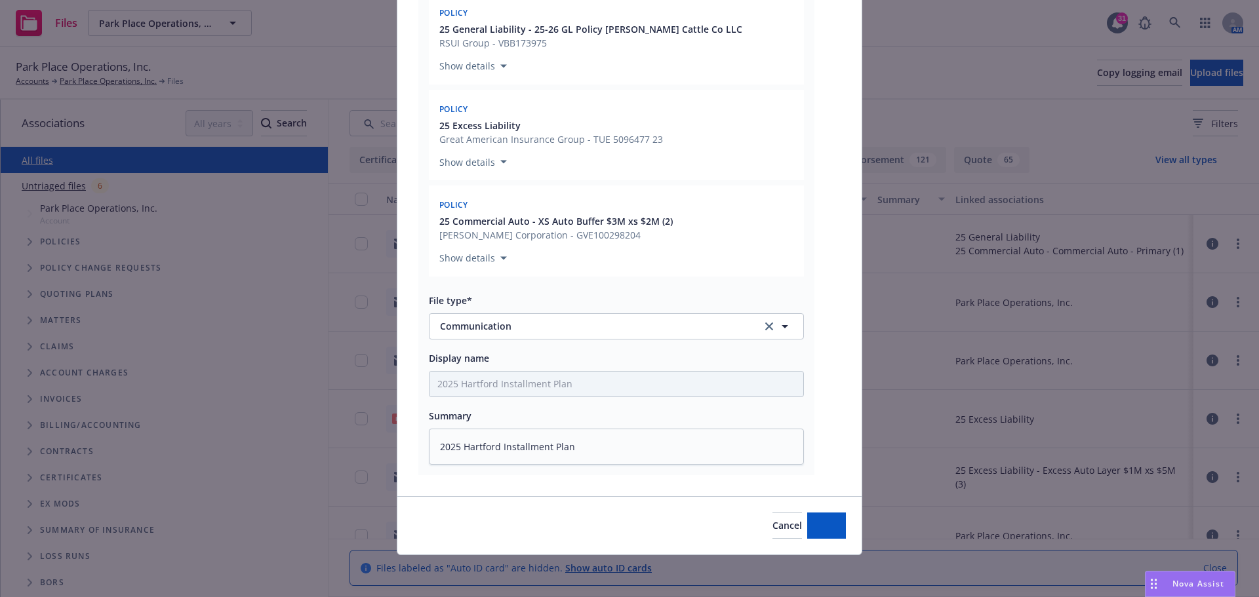
scroll to position [228, 0]
type textarea "x"
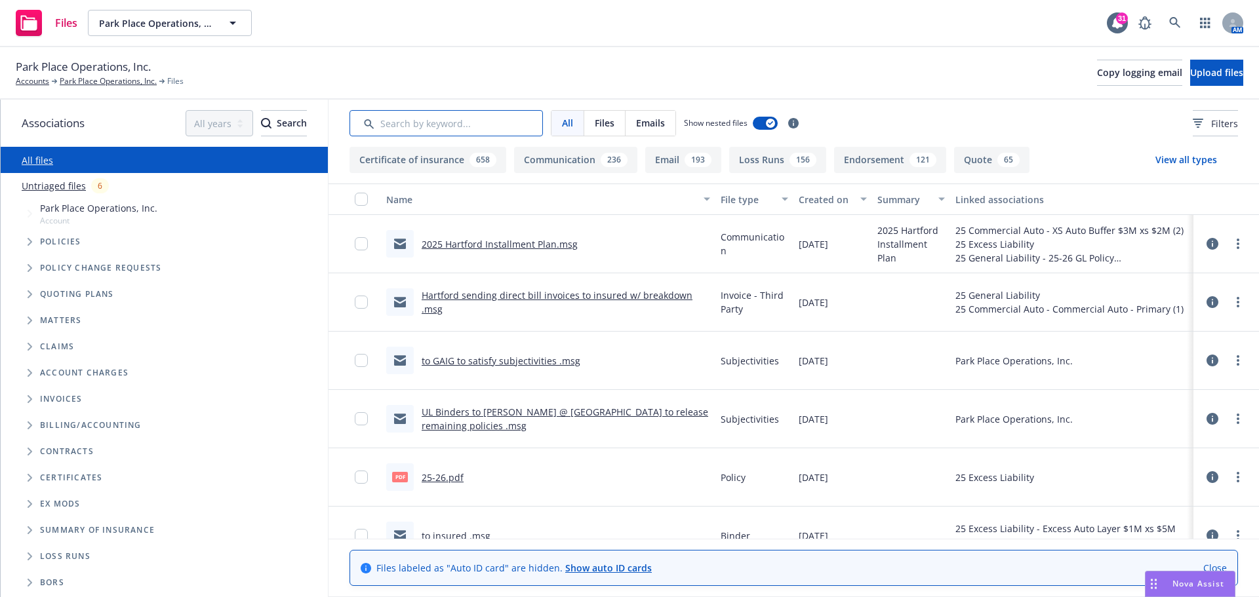
click at [393, 117] on input "Search by keyword..." at bounding box center [446, 123] width 193 height 26
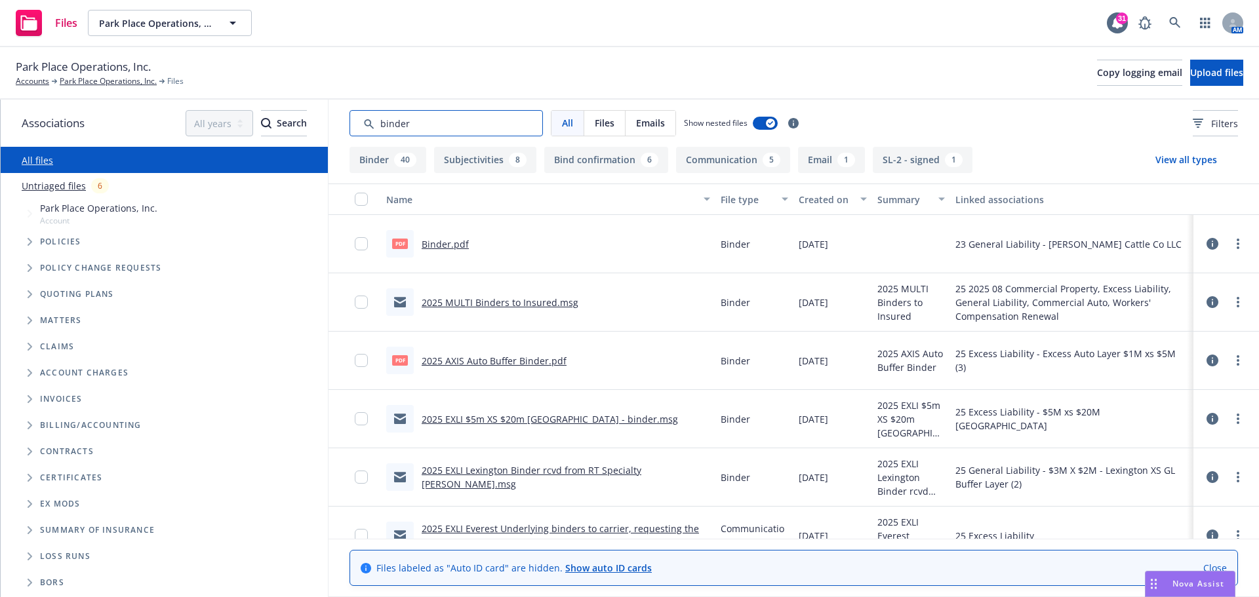
type input "binder"
click at [455, 302] on link "2025 MULTI Binders to Insured.msg" at bounding box center [500, 302] width 157 height 12
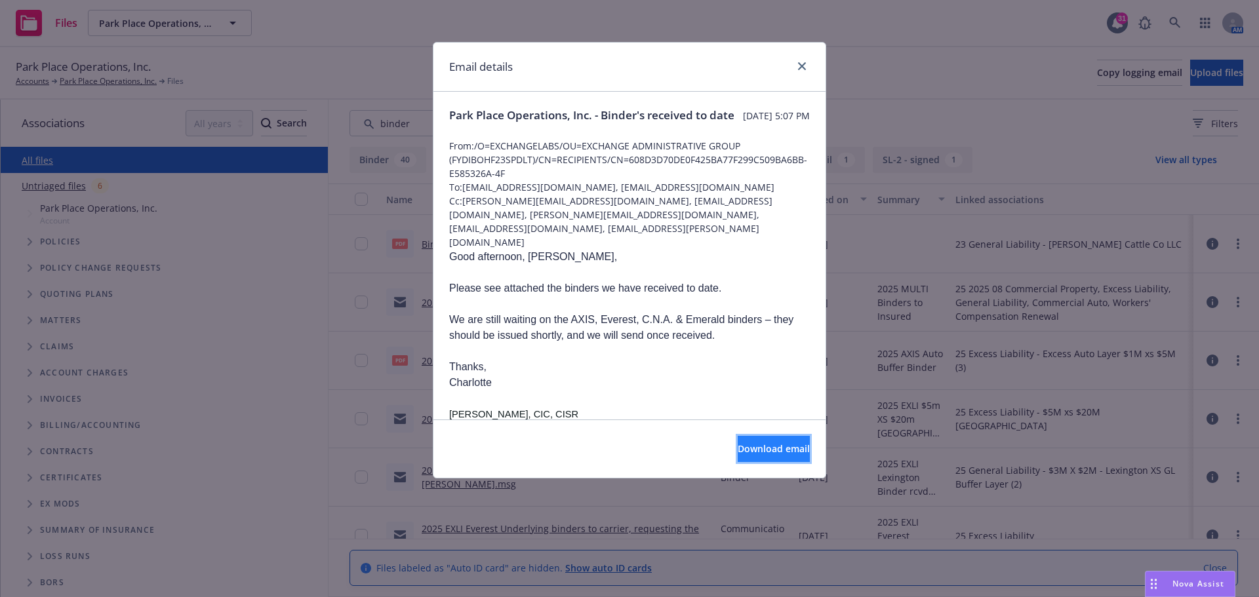
click at [738, 456] on button "Download email" at bounding box center [774, 449] width 72 height 26
click at [803, 66] on icon "close" at bounding box center [802, 66] width 8 height 8
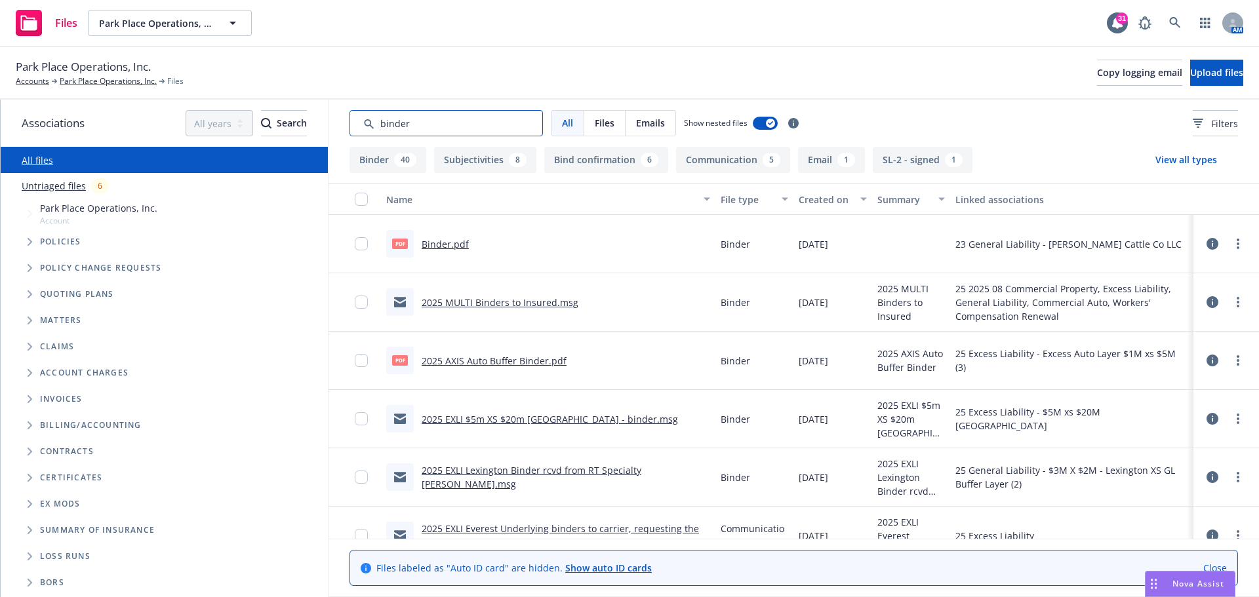
drag, startPoint x: 472, startPoint y: 124, endPoint x: 363, endPoint y: 112, distance: 108.9
click at [363, 112] on input "Search by keyword..." at bounding box center [446, 123] width 193 height 26
click at [494, 420] on link "2025 EXLI $5m XS $20m [GEOGRAPHIC_DATA] - binder.msg" at bounding box center [550, 419] width 256 height 12
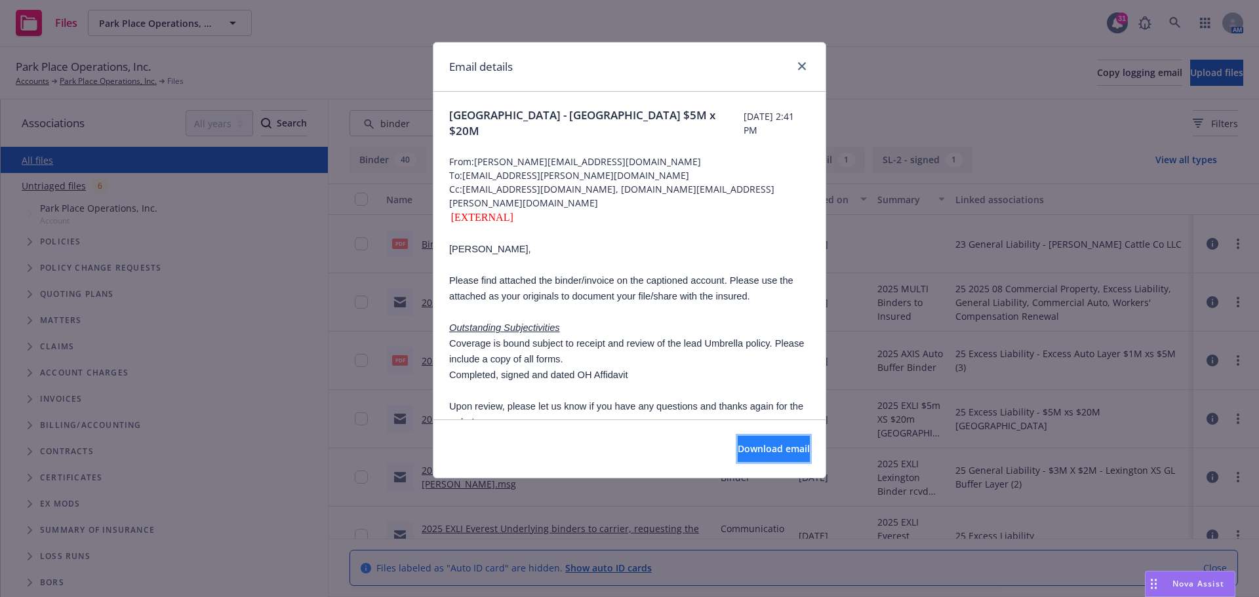
click at [738, 453] on span "Download email" at bounding box center [774, 449] width 72 height 12
click at [800, 68] on icon "close" at bounding box center [802, 66] width 8 height 8
